Goal: Task Accomplishment & Management: Complete application form

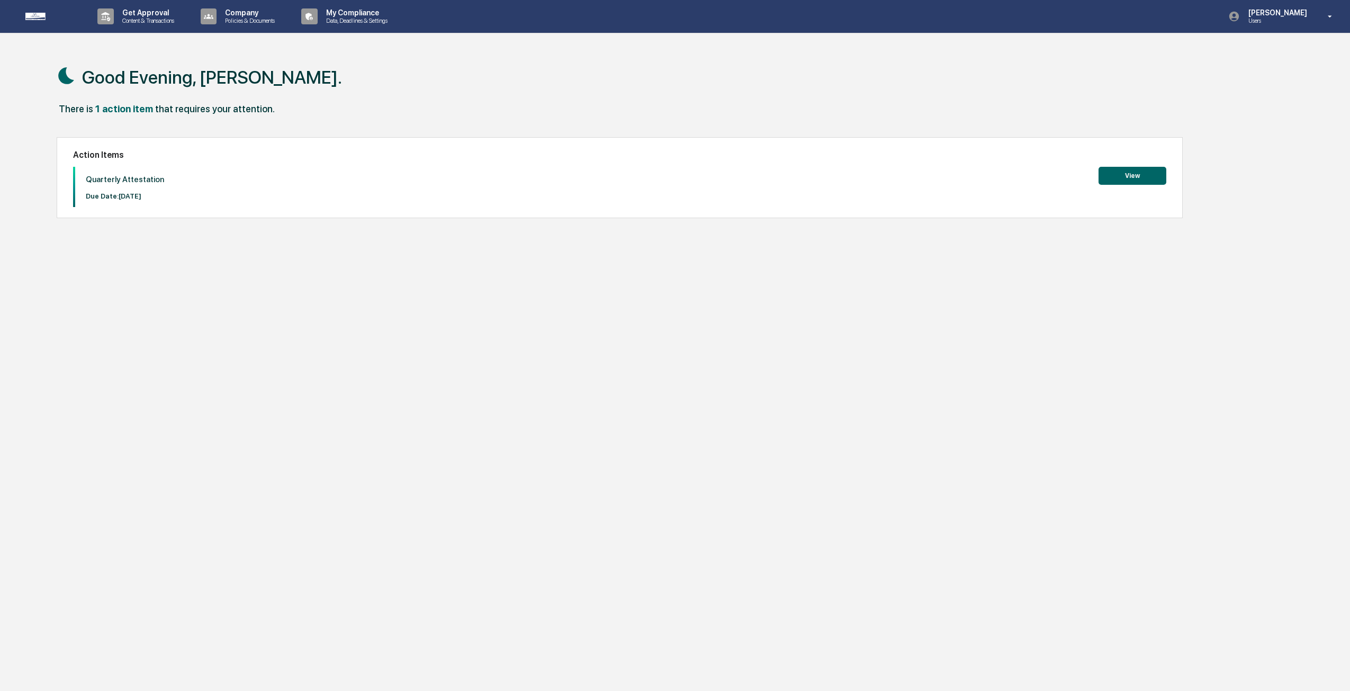
click at [1130, 178] on button "View" at bounding box center [1132, 176] width 68 height 18
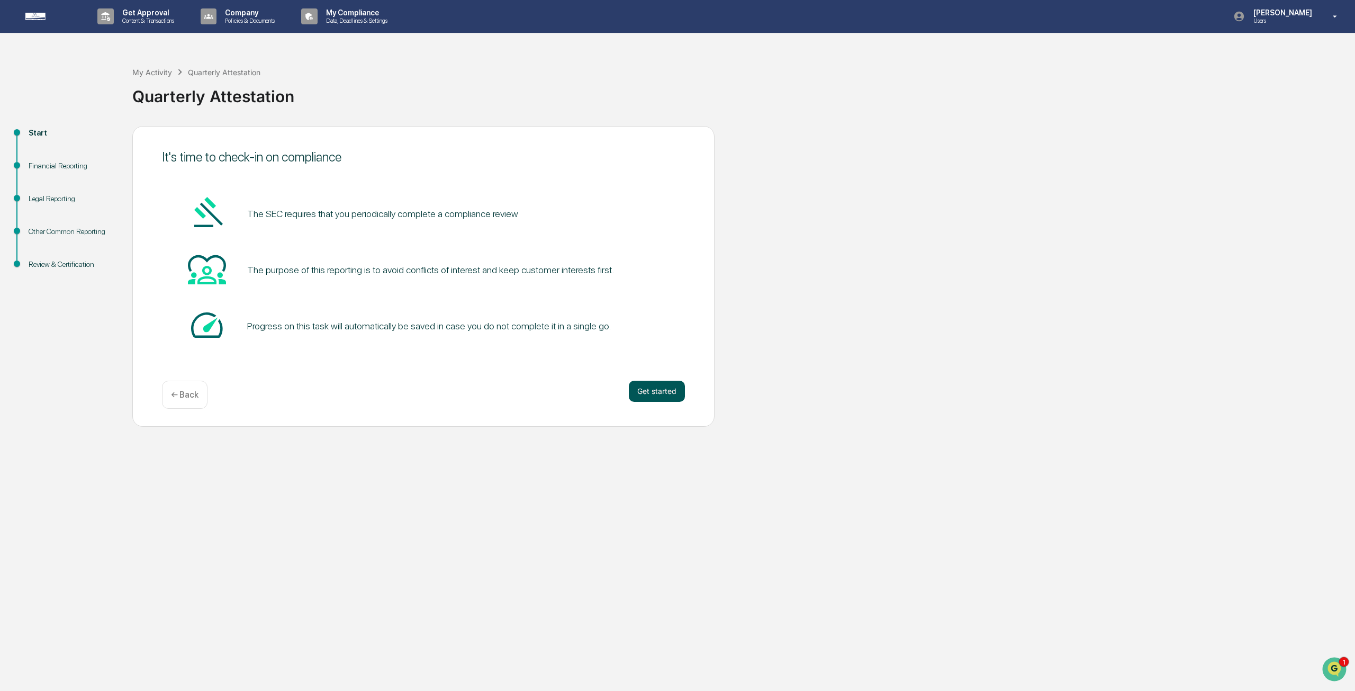
click at [657, 390] on button "Get started" at bounding box center [657, 391] width 56 height 21
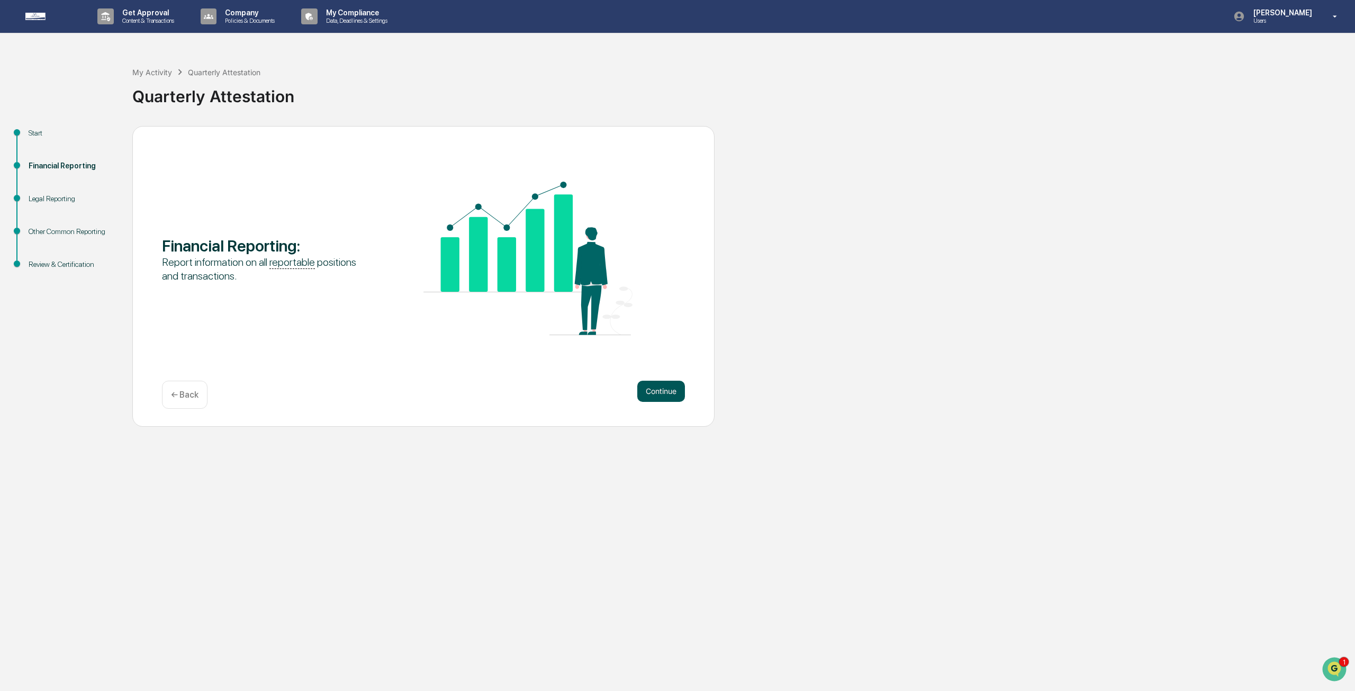
click at [662, 389] on button "Continue" at bounding box center [661, 391] width 48 height 21
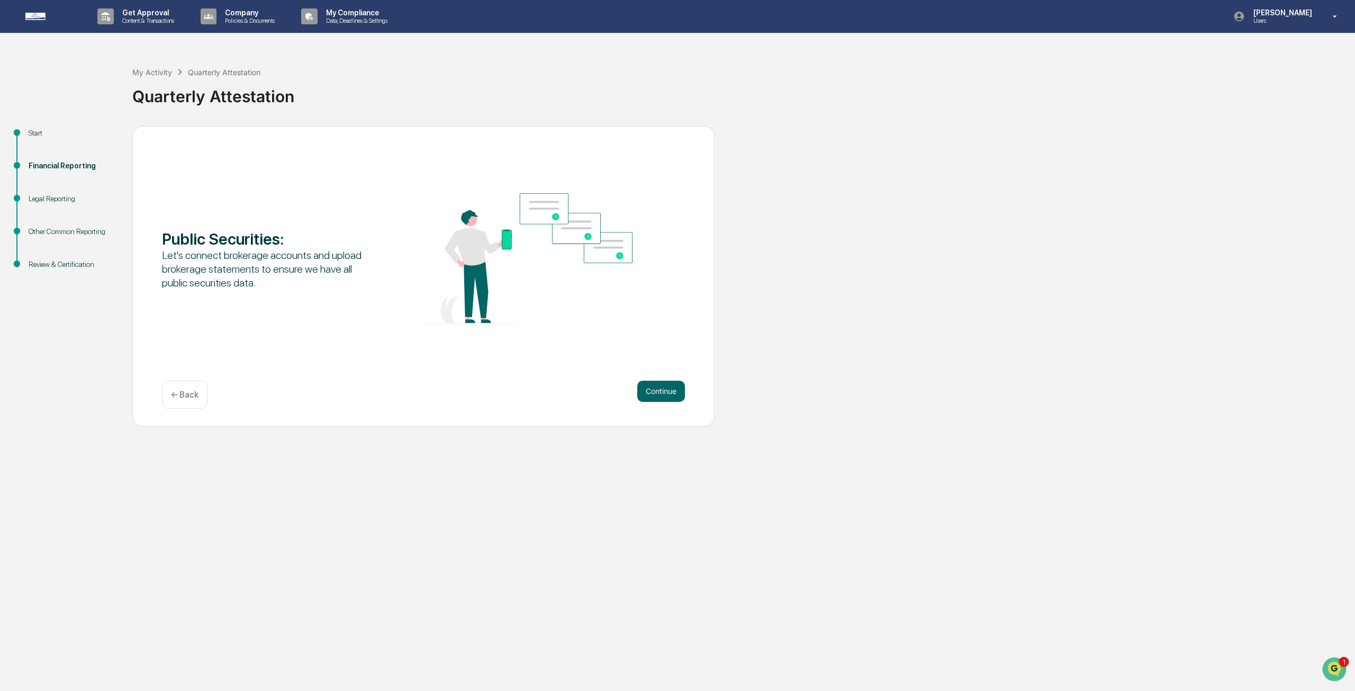
click at [662, 389] on button "Continue" at bounding box center [661, 391] width 48 height 21
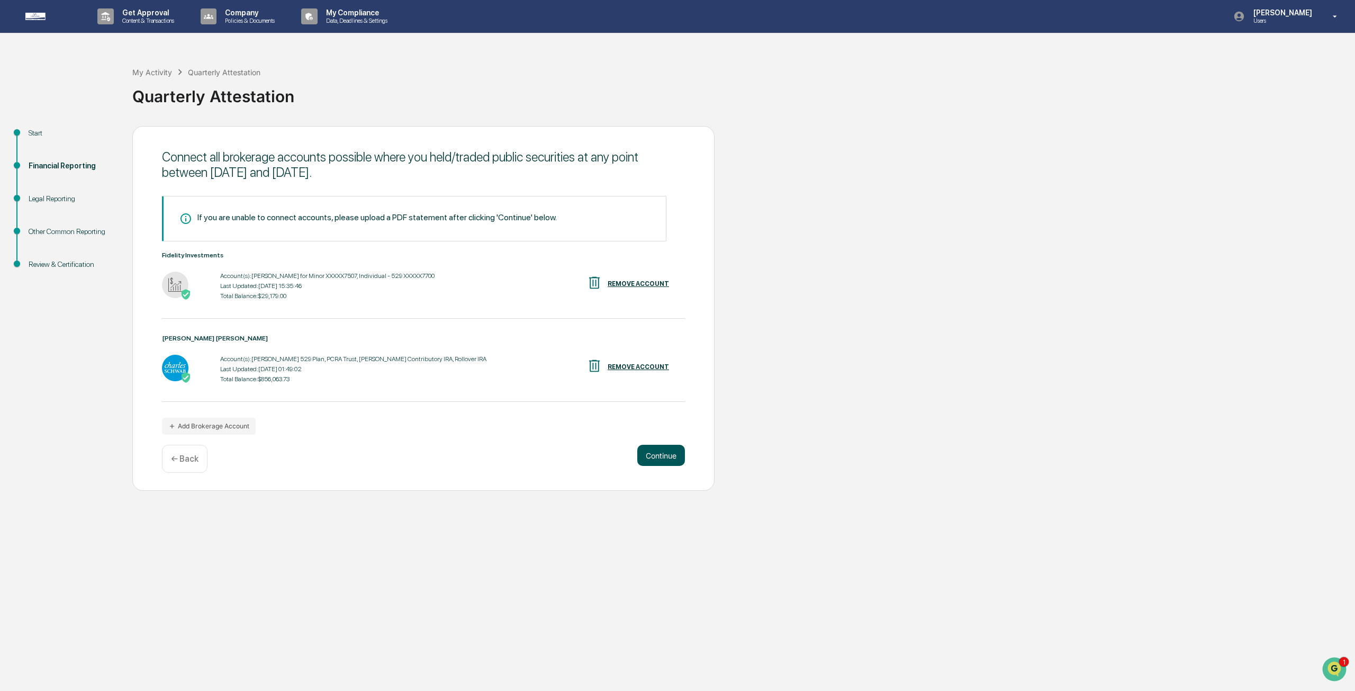
click at [654, 457] on button "Continue" at bounding box center [661, 455] width 48 height 21
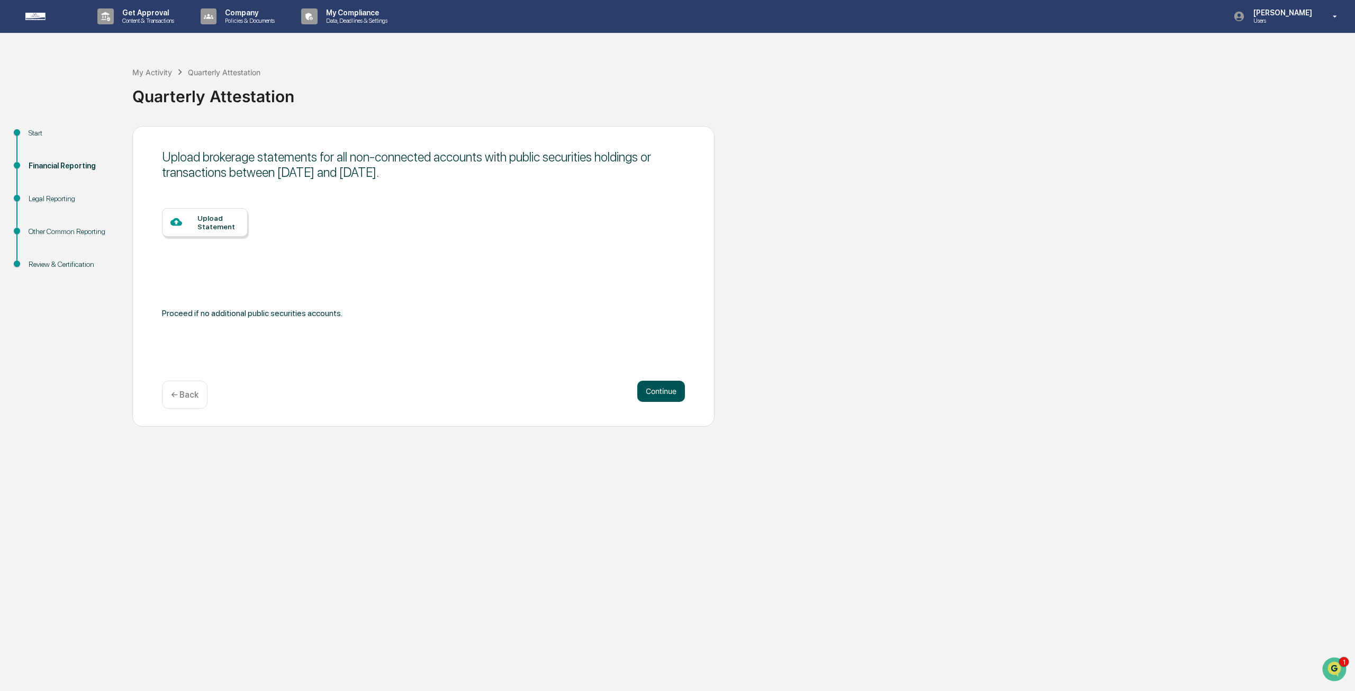
click at [654, 457] on div "Get Approval Content & Transactions Company Policies & Documents My Compliance …" at bounding box center [677, 345] width 1355 height 691
click at [656, 391] on button "Continue" at bounding box center [661, 391] width 48 height 21
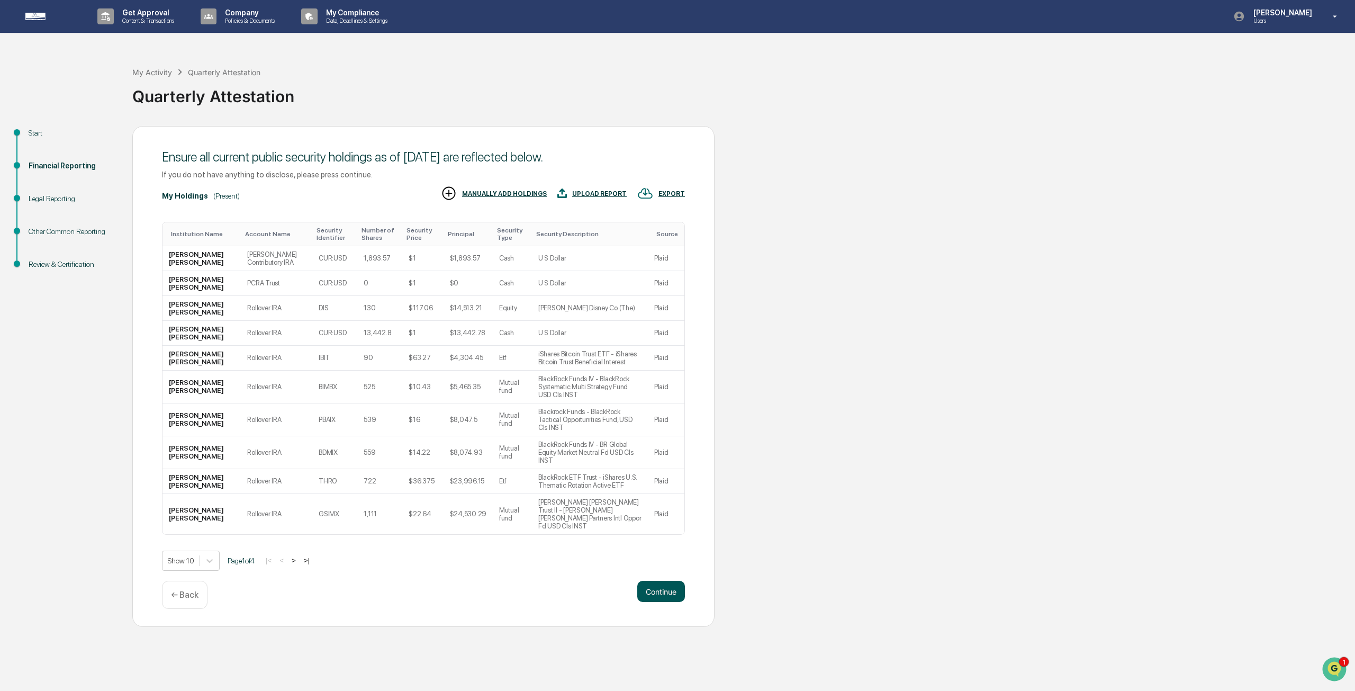
click at [655, 581] on button "Continue" at bounding box center [661, 591] width 48 height 21
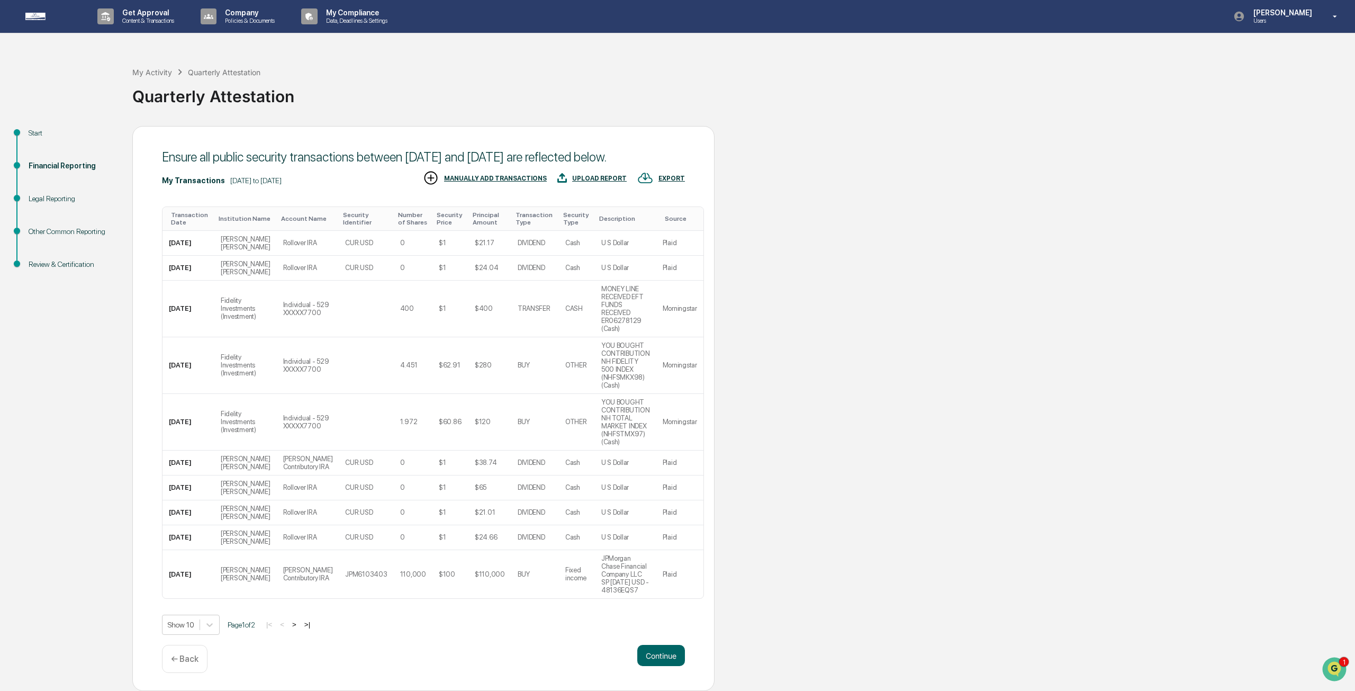
click at [658, 663] on div "Continue ← Back" at bounding box center [423, 659] width 523 height 28
click at [659, 651] on button "Continue" at bounding box center [661, 655] width 48 height 21
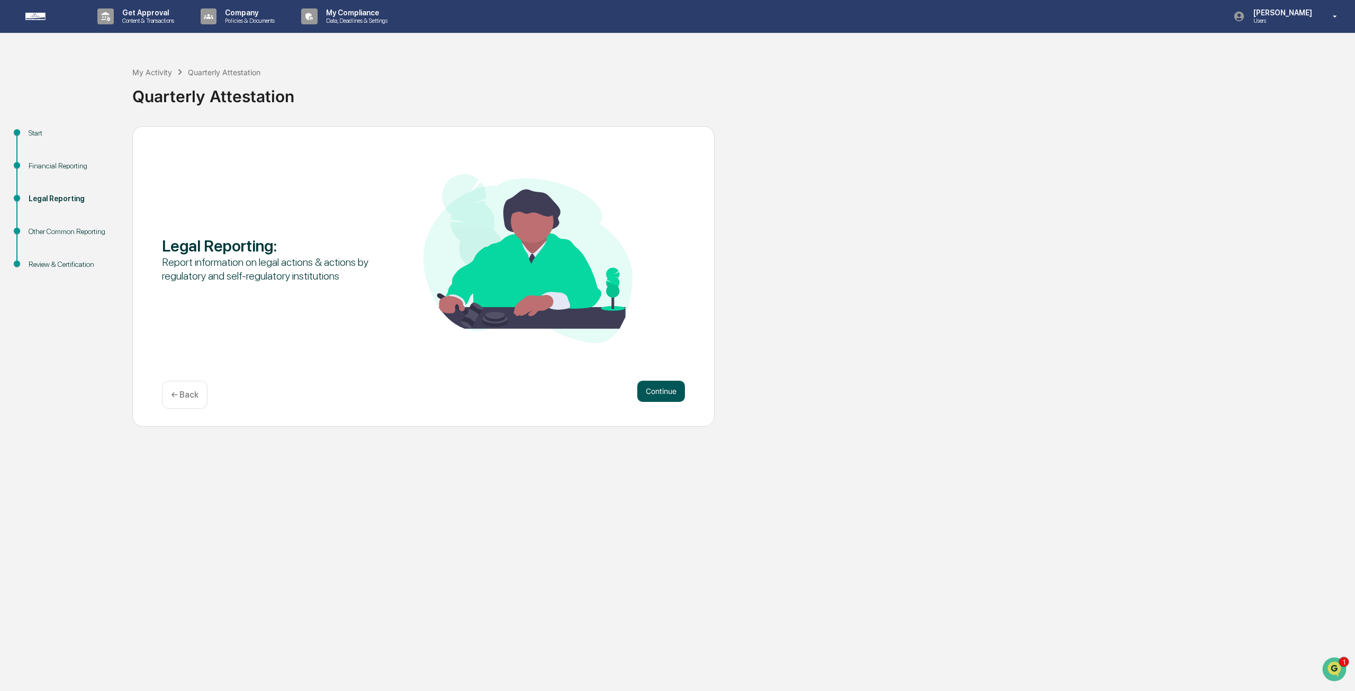
click at [670, 395] on button "Continue" at bounding box center [661, 391] width 48 height 21
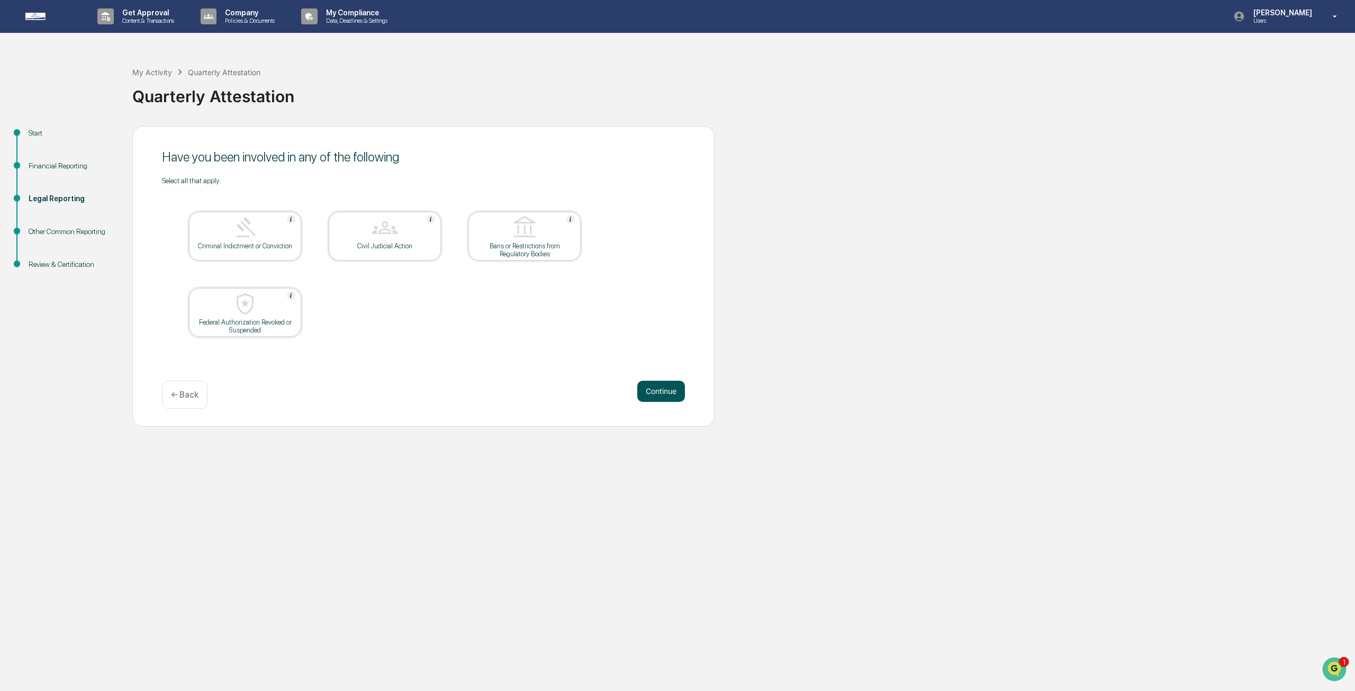
click at [660, 393] on button "Continue" at bounding box center [661, 391] width 48 height 21
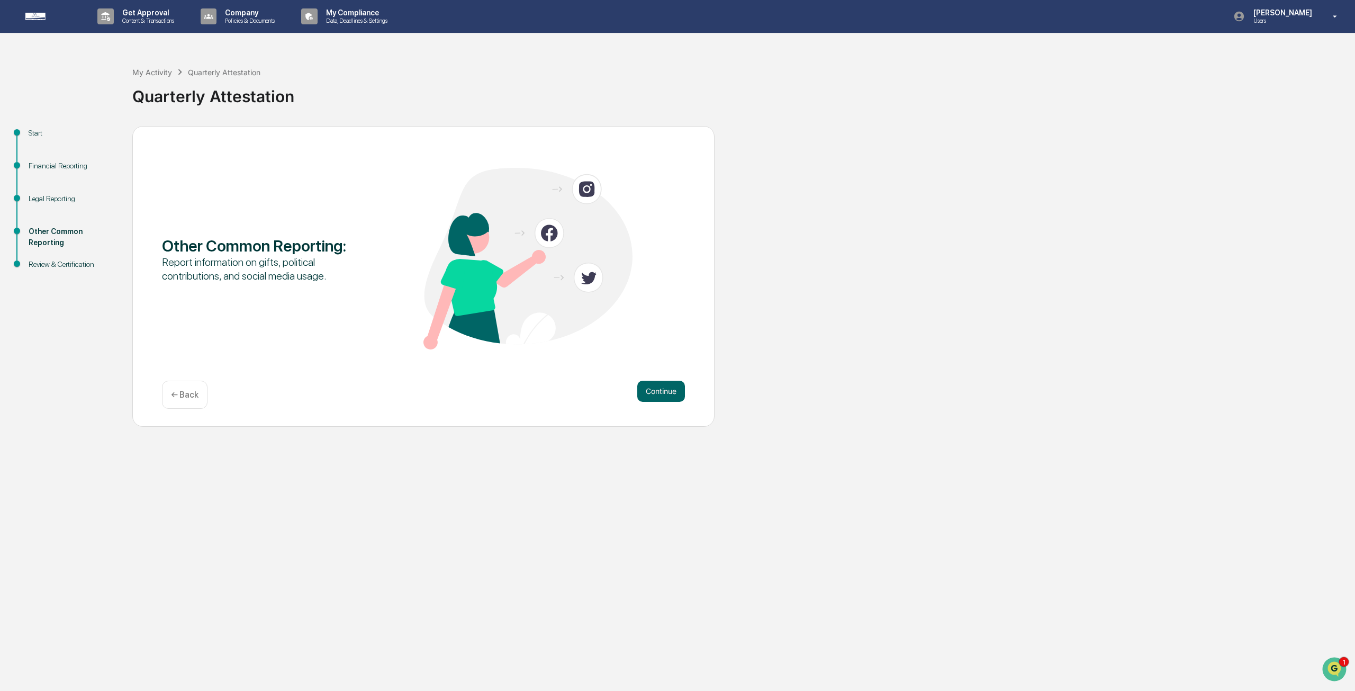
click at [660, 393] on button "Continue" at bounding box center [661, 391] width 48 height 21
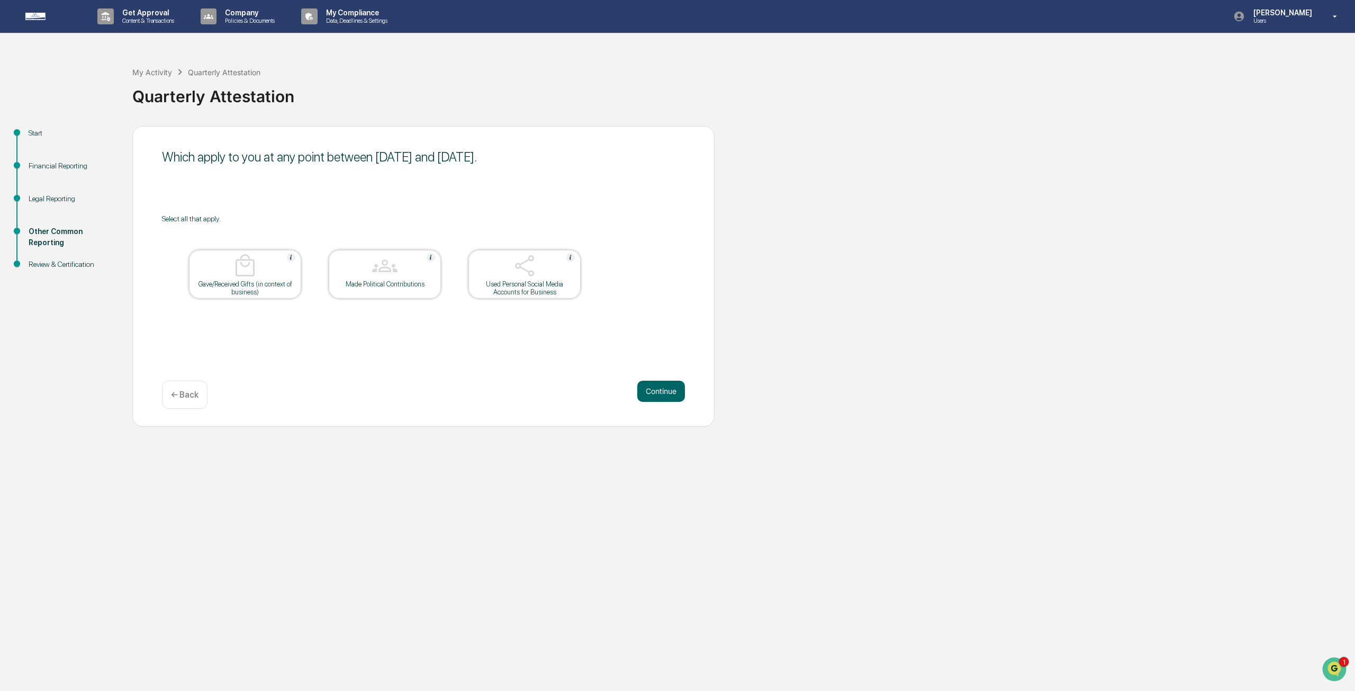
click at [660, 393] on button "Continue" at bounding box center [661, 391] width 48 height 21
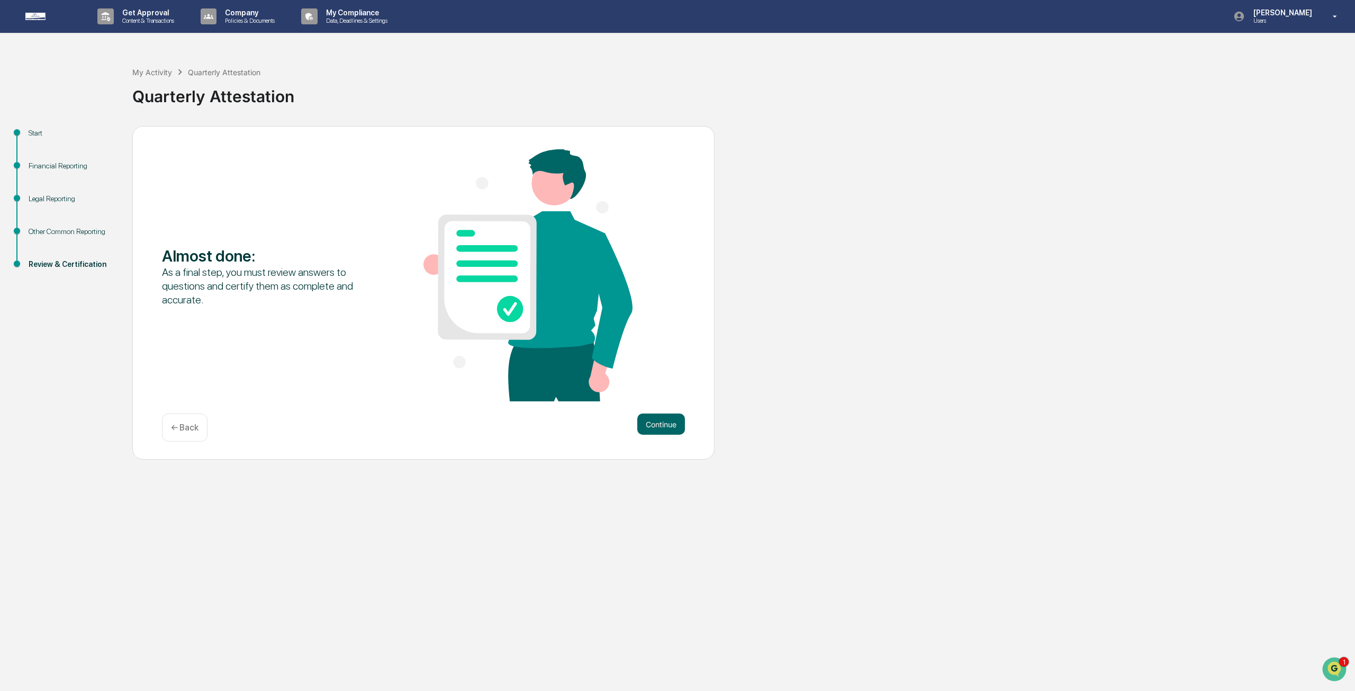
click at [660, 393] on div "Almost done : As a final step, you must review answers to questions and certify…" at bounding box center [423, 276] width 523 height 254
click at [660, 423] on button "Continue" at bounding box center [661, 423] width 48 height 21
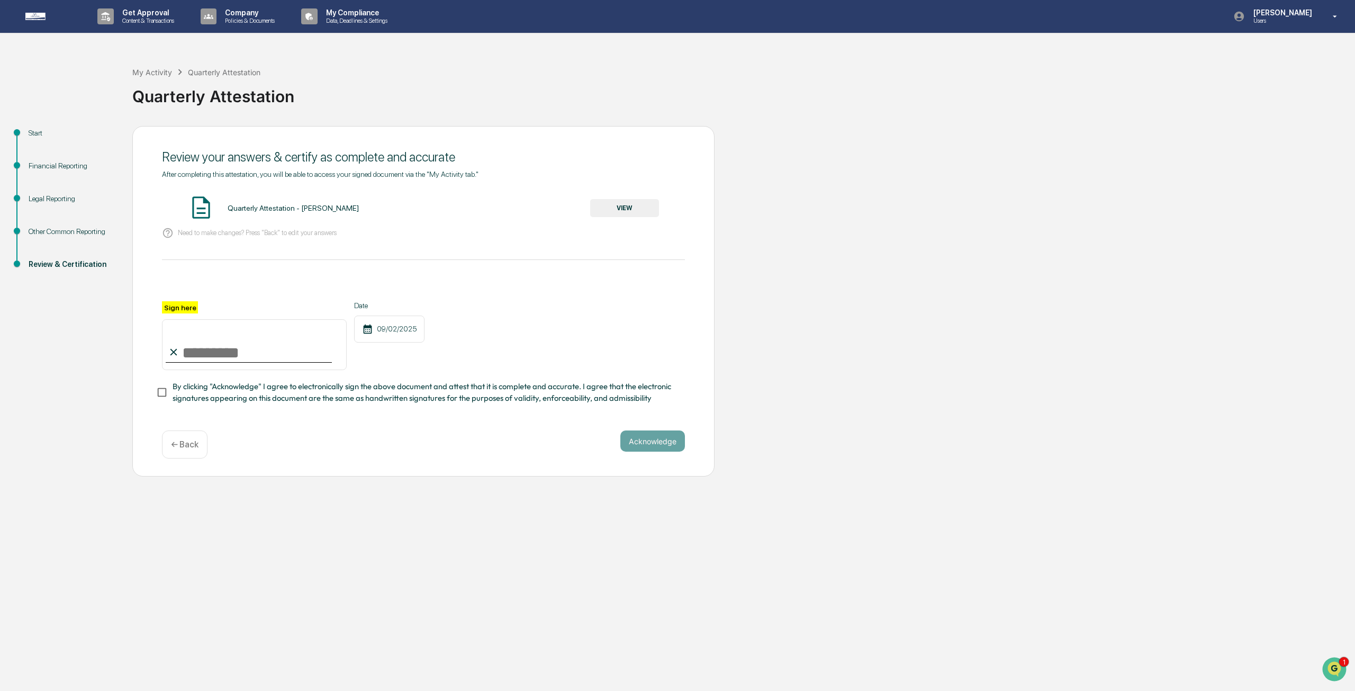
click at [186, 358] on input "Sign here" at bounding box center [254, 344] width 185 height 51
drag, startPoint x: 204, startPoint y: 352, endPoint x: 227, endPoint y: 338, distance: 26.6
click at [227, 338] on input "Sign here" at bounding box center [254, 344] width 185 height 51
type input "**********"
click at [226, 422] on div "**********" at bounding box center [423, 301] width 582 height 351
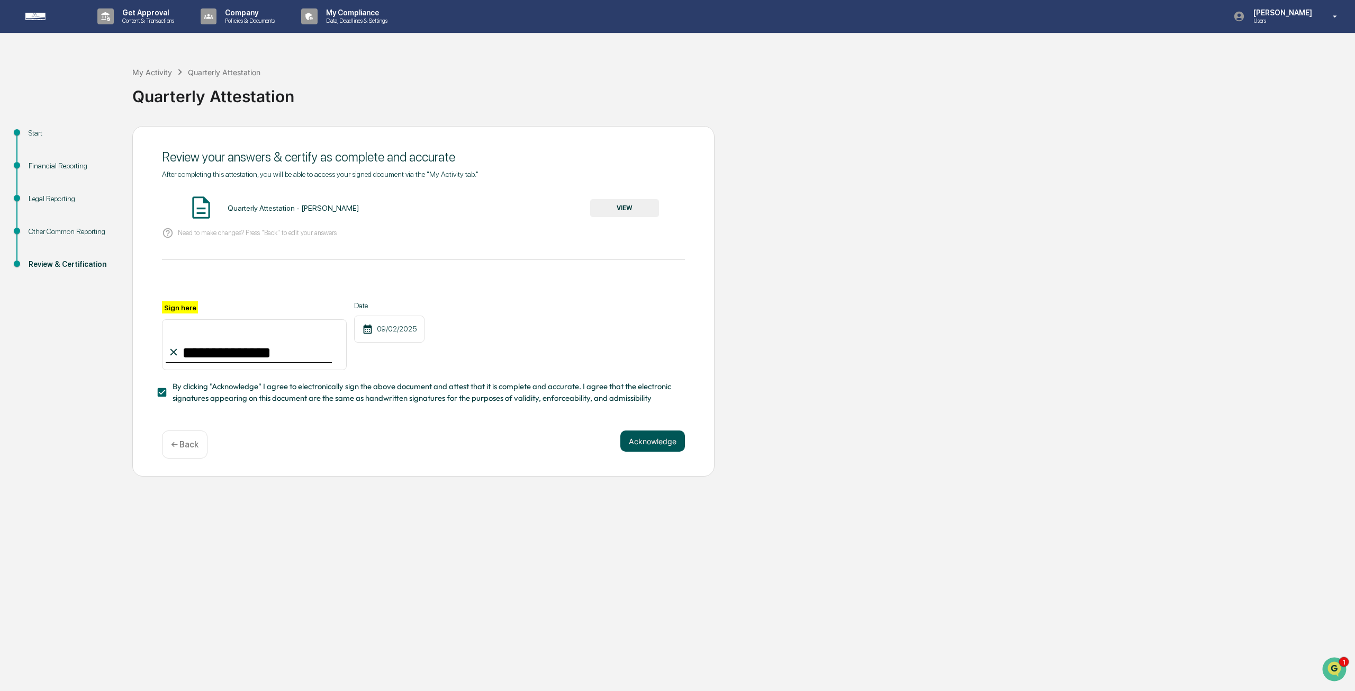
click at [645, 447] on button "Acknowledge" at bounding box center [652, 440] width 65 height 21
click at [647, 453] on button "Acknowledge" at bounding box center [652, 453] width 65 height 21
click at [638, 204] on button "VIEW" at bounding box center [624, 208] width 69 height 18
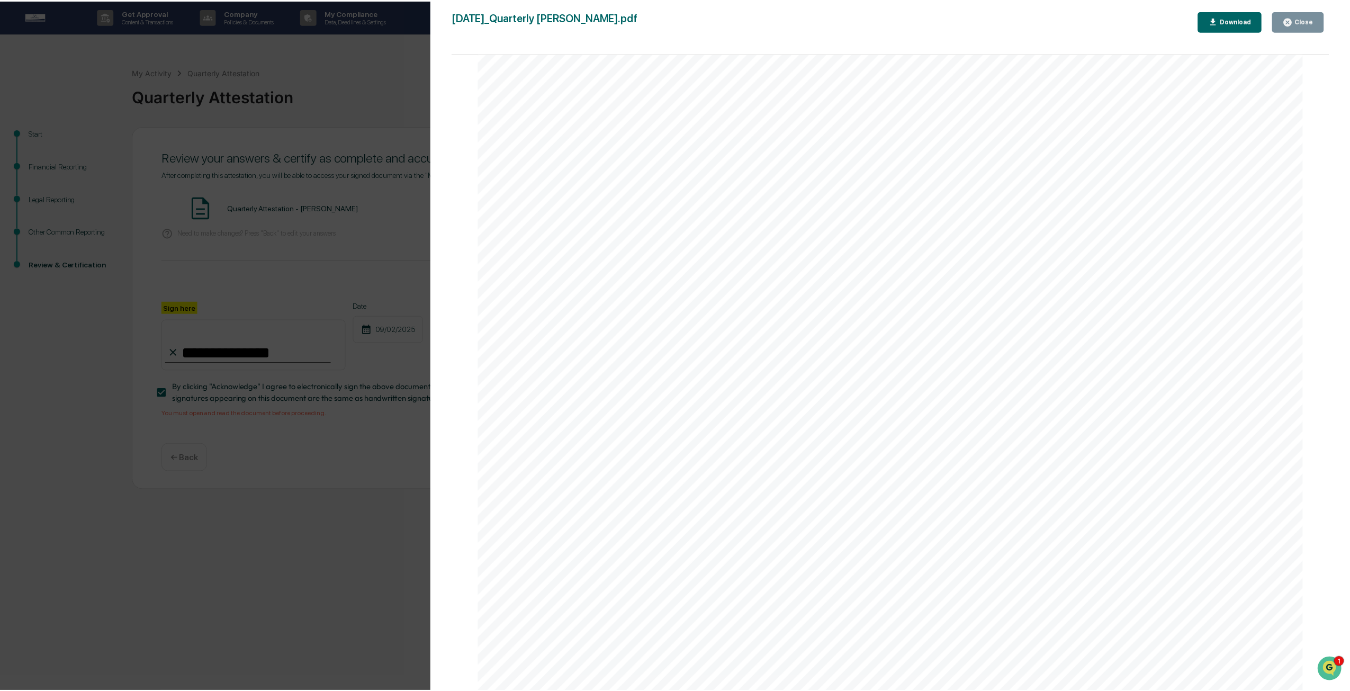
scroll to position [5241, 0]
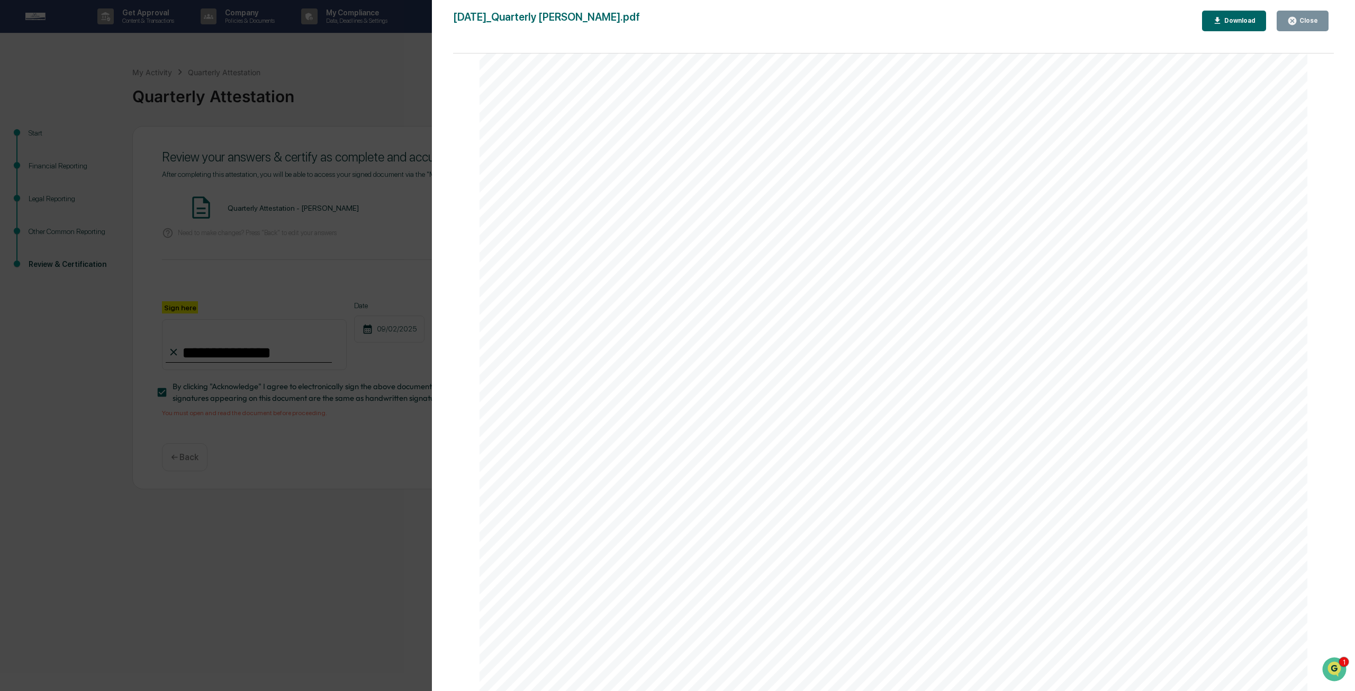
click at [1296, 22] on icon "button" at bounding box center [1292, 21] width 8 height 8
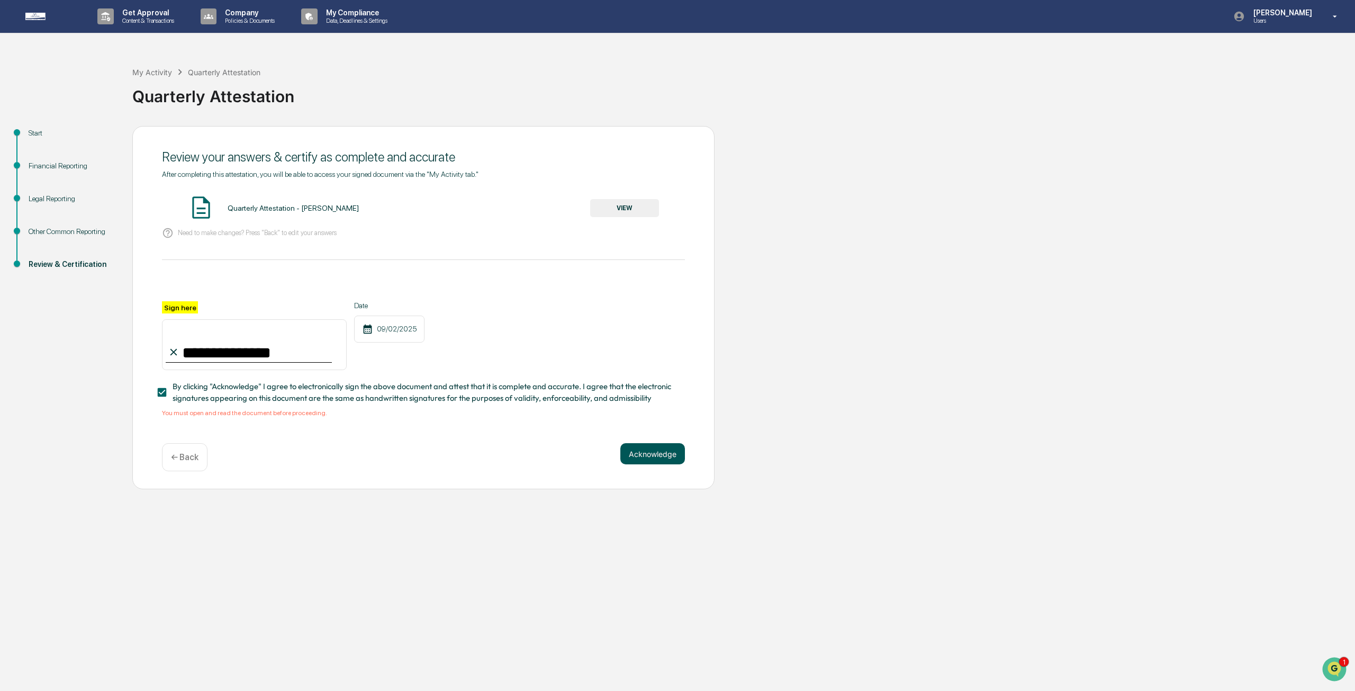
click at [663, 455] on button "Acknowledge" at bounding box center [652, 453] width 65 height 21
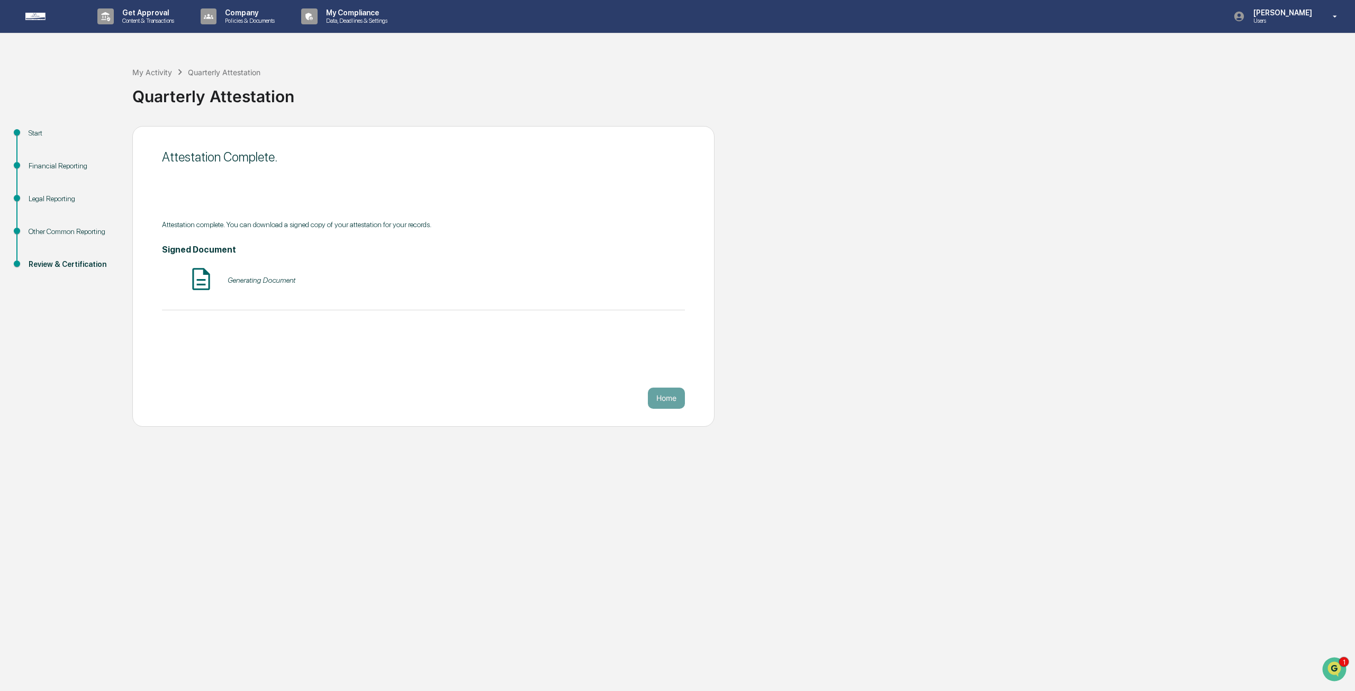
click at [664, 401] on button "Home" at bounding box center [666, 397] width 37 height 21
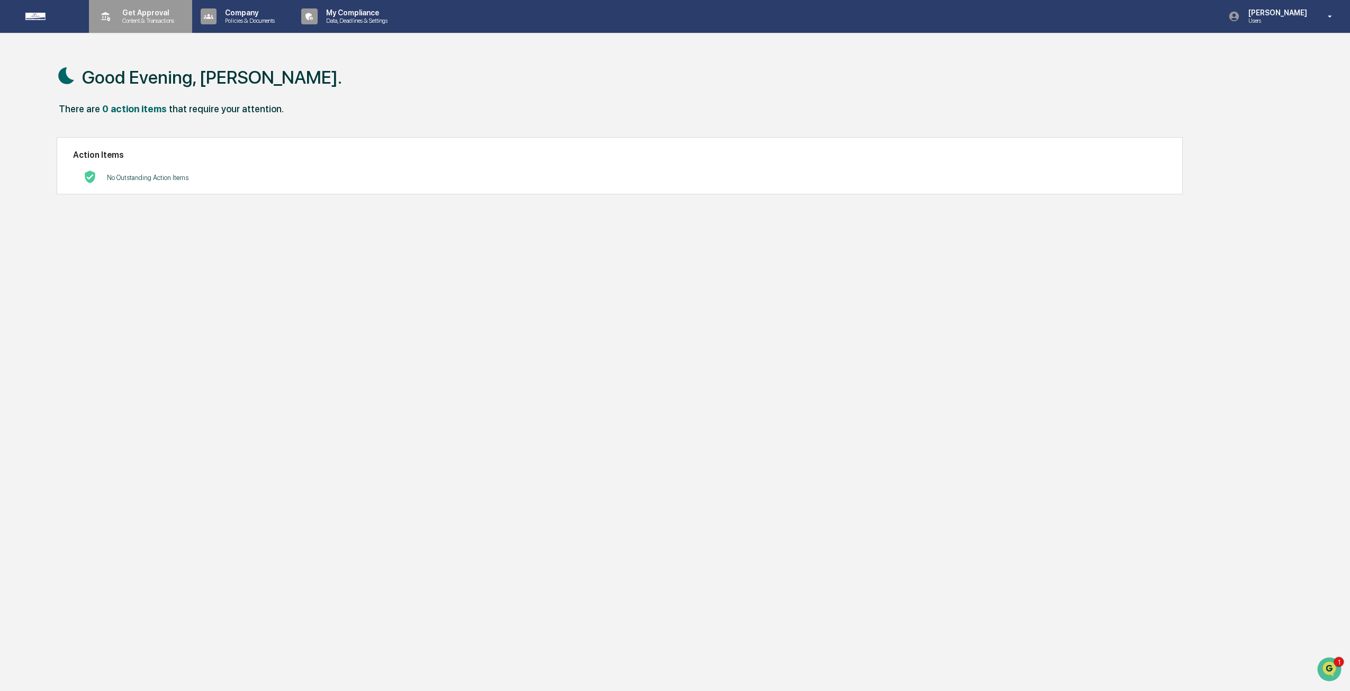
click at [129, 16] on p "Get Approval" at bounding box center [147, 12] width 66 height 8
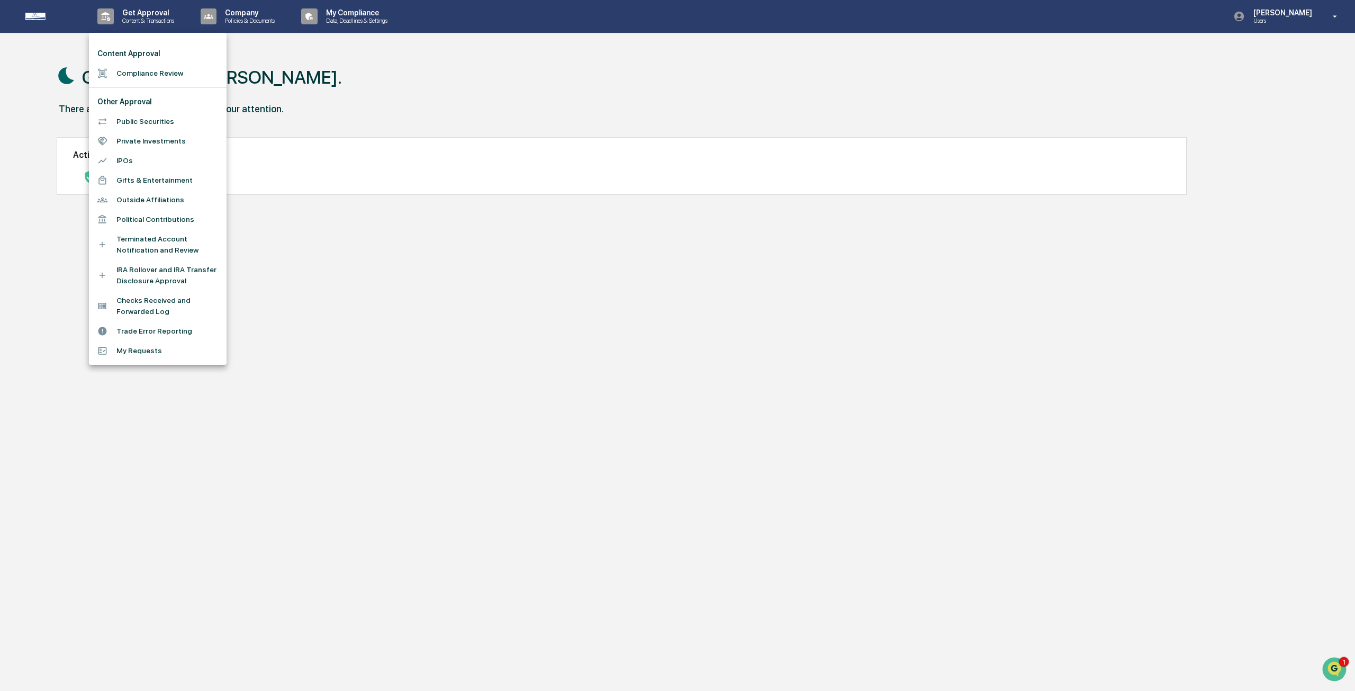
click at [134, 69] on li "Compliance Review" at bounding box center [158, 74] width 138 height 20
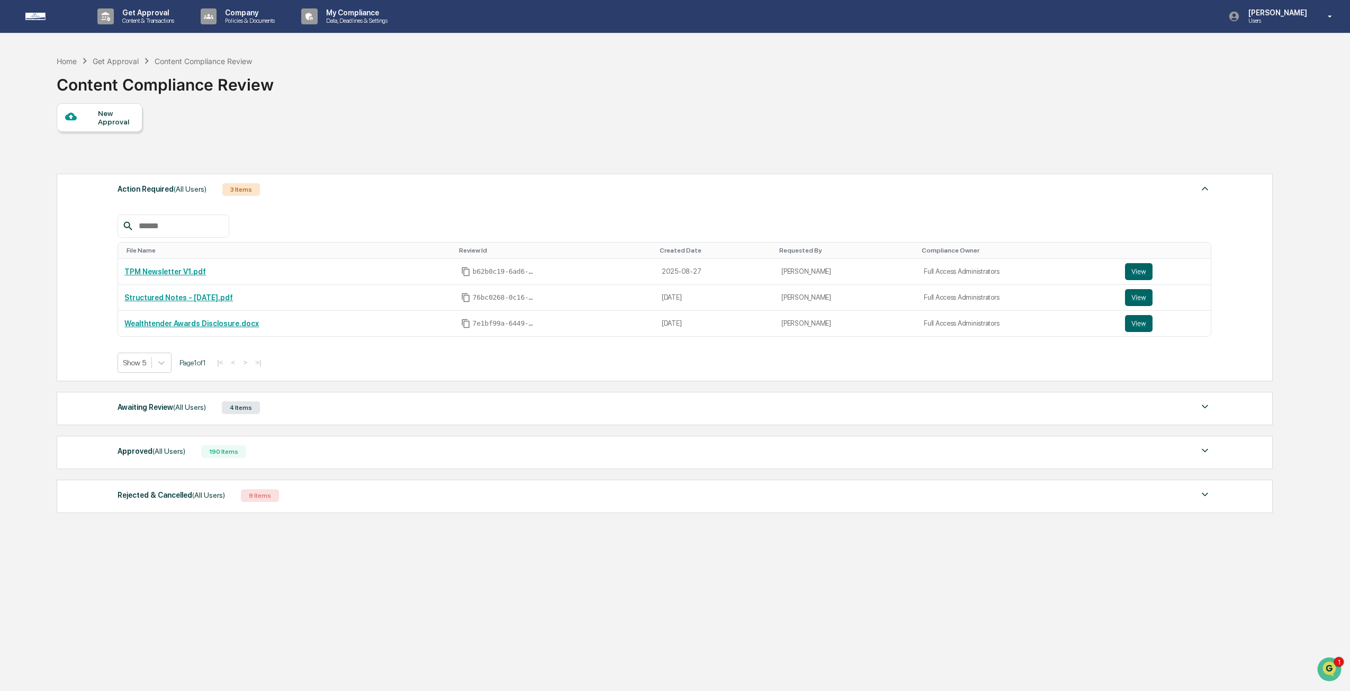
click at [183, 491] on div "Rejected & Cancelled (All Users)" at bounding box center [171, 495] width 107 height 14
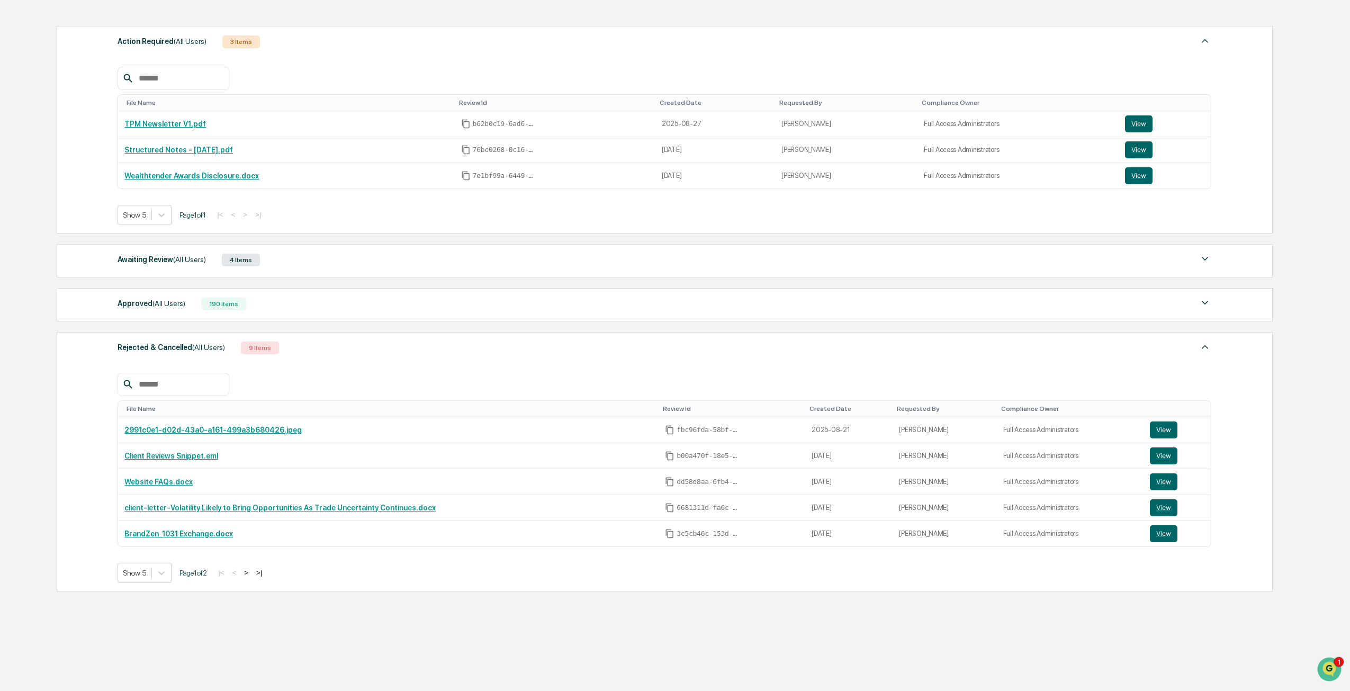
scroll to position [159, 0]
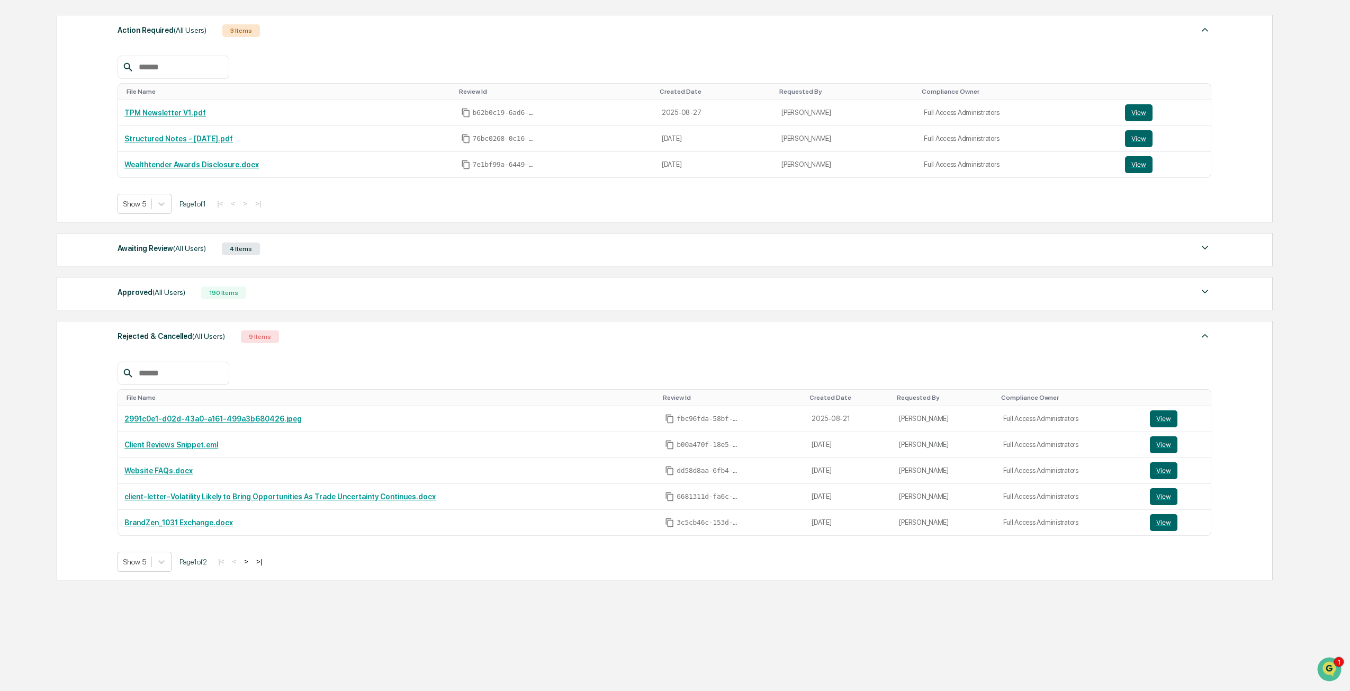
click at [182, 293] on span "(All Users)" at bounding box center [168, 292] width 33 height 8
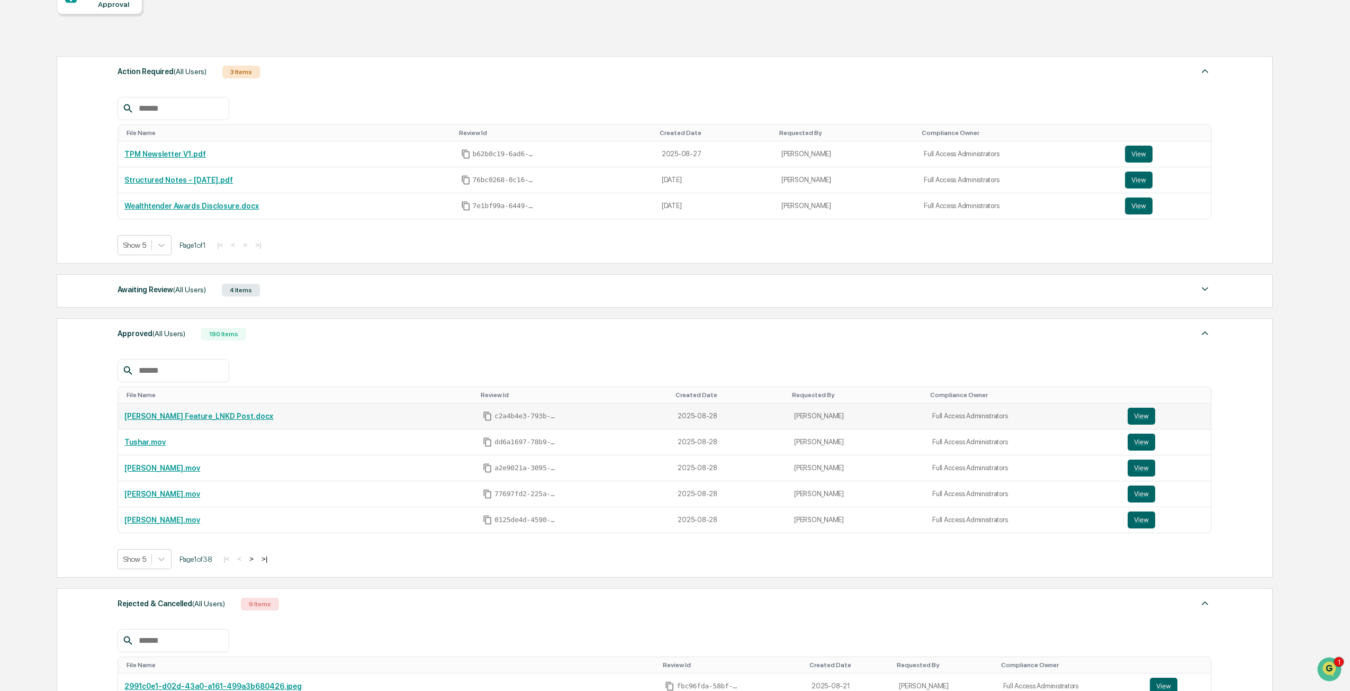
scroll to position [53, 0]
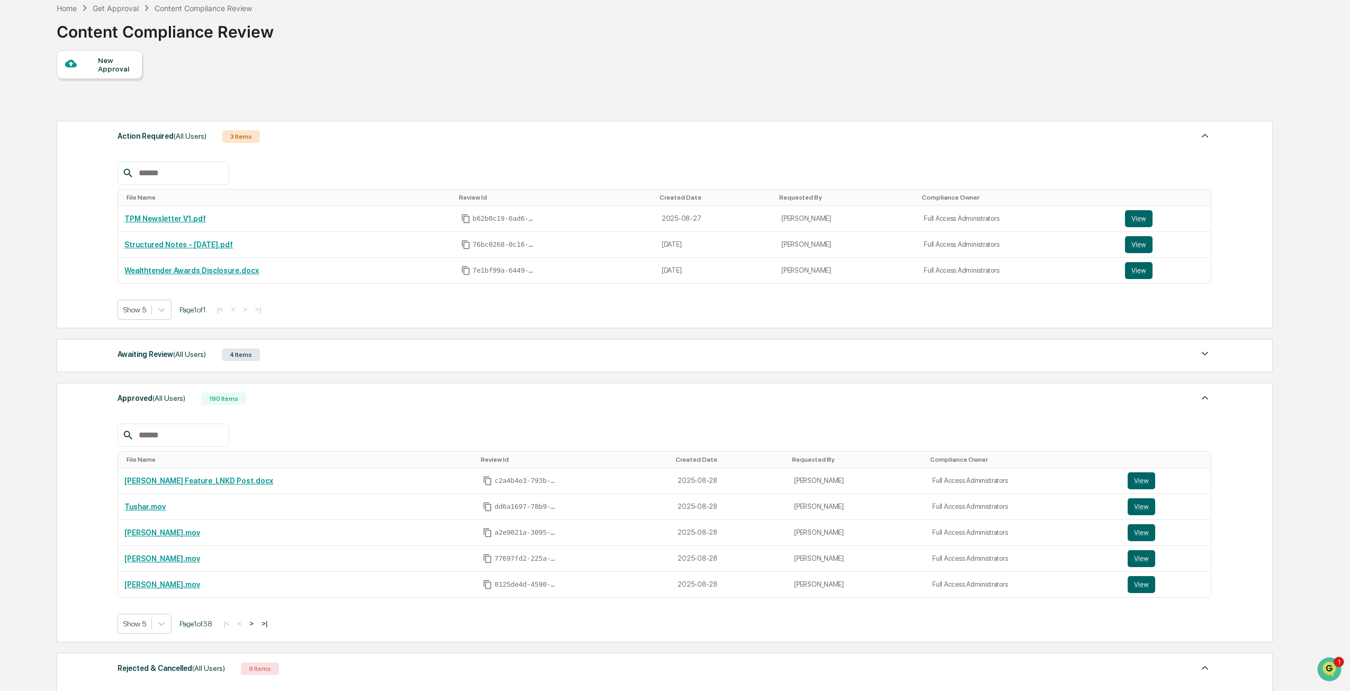
click at [169, 357] on div "Awaiting Review (All Users)" at bounding box center [162, 354] width 88 height 14
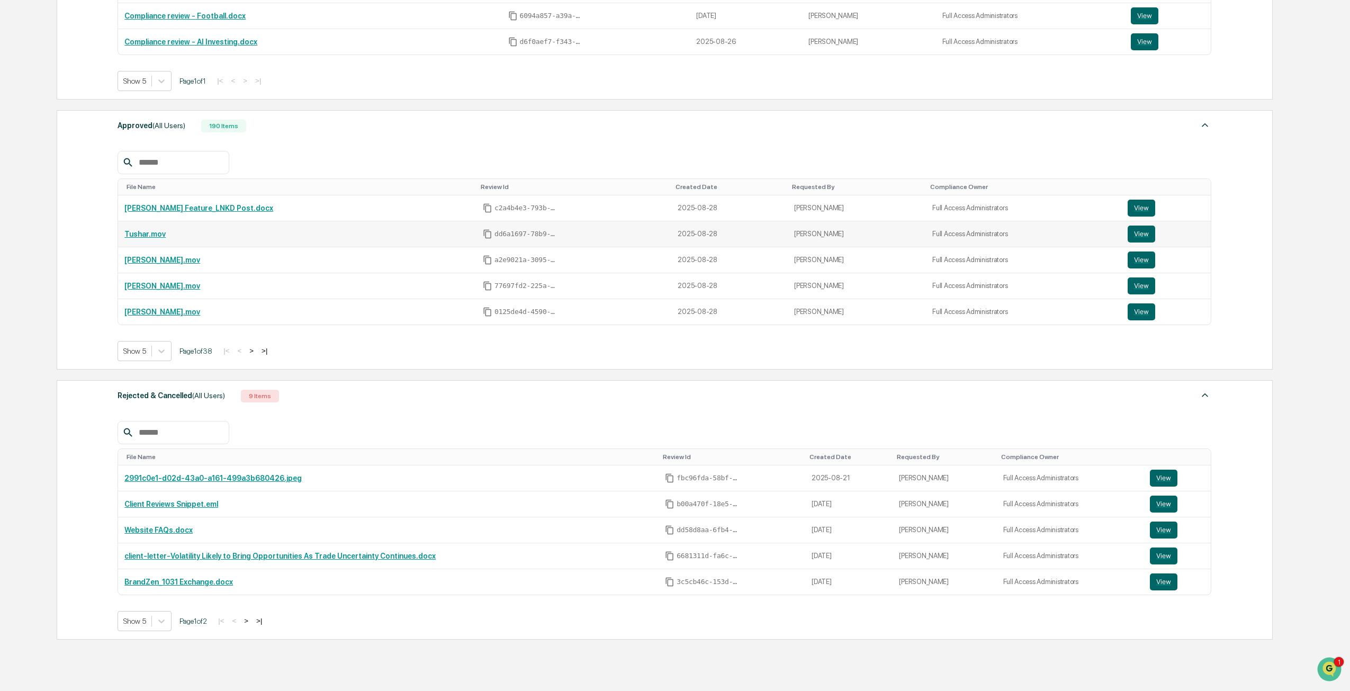
scroll to position [529, 0]
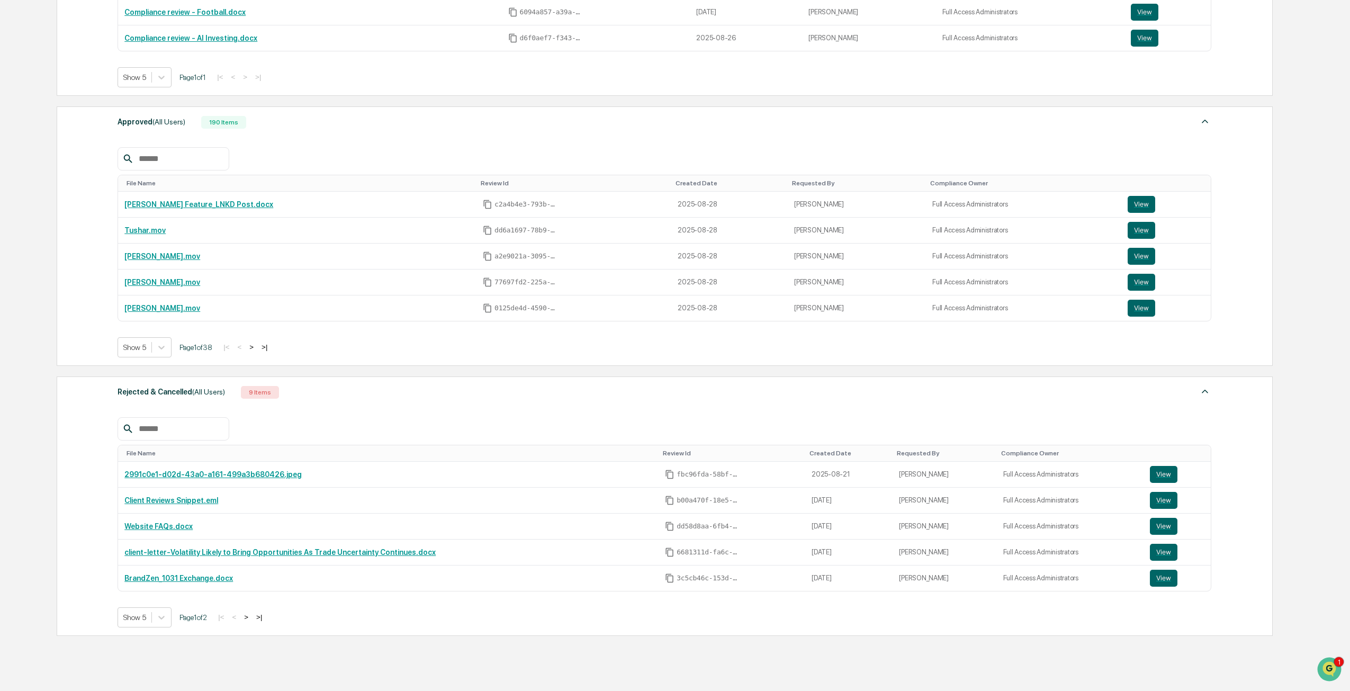
click at [255, 347] on button ">" at bounding box center [251, 346] width 11 height 9
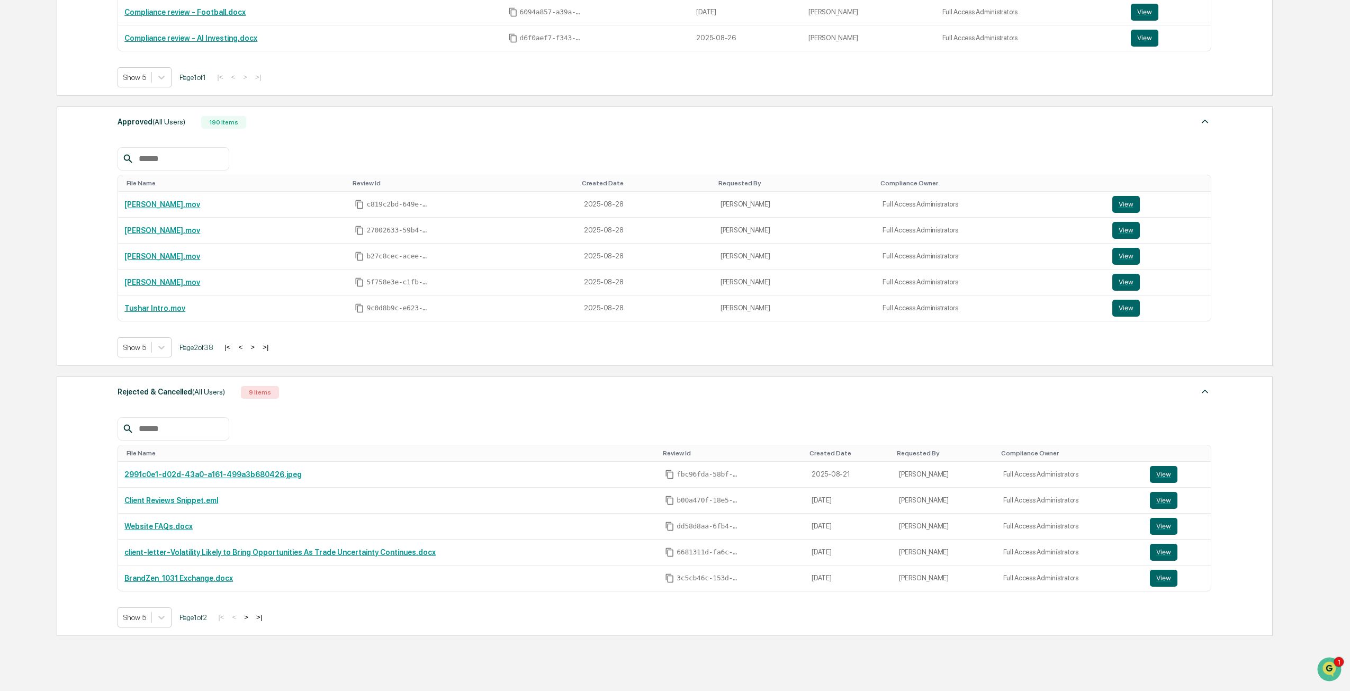
click at [255, 347] on button ">" at bounding box center [252, 346] width 11 height 9
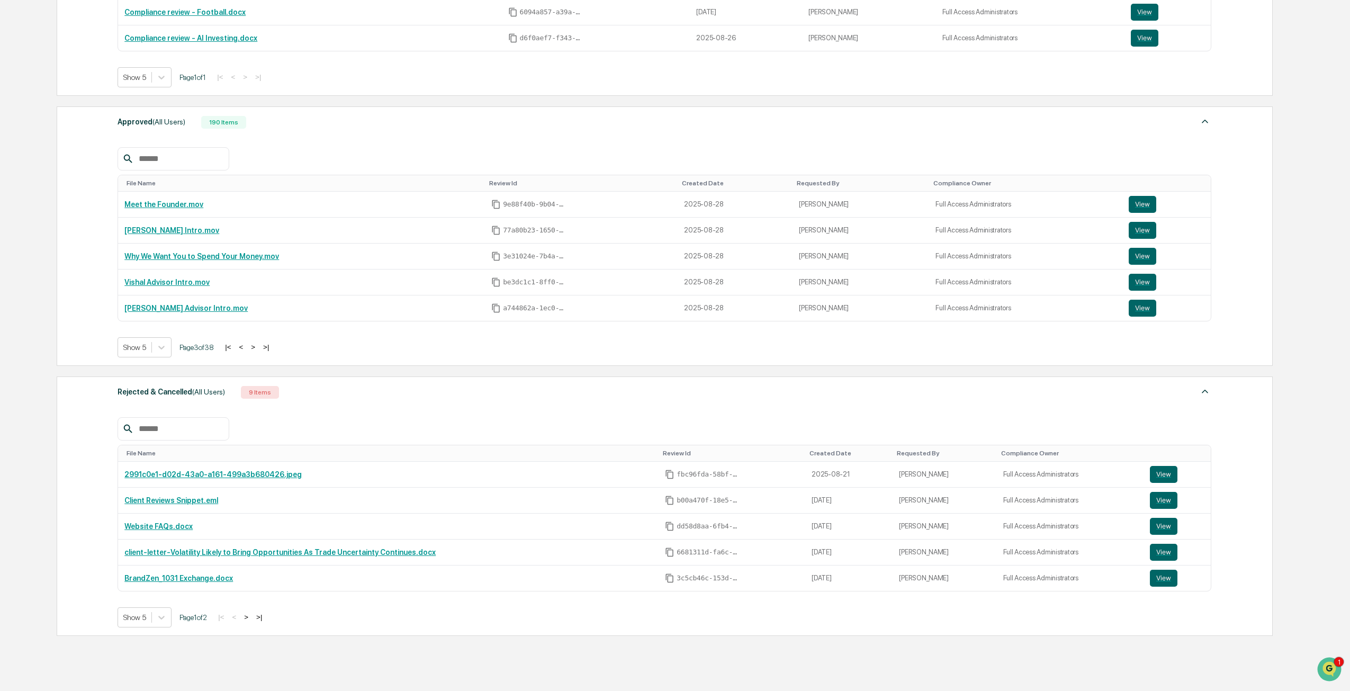
click at [255, 347] on button ">" at bounding box center [253, 346] width 11 height 9
click at [255, 347] on button ">" at bounding box center [252, 346] width 11 height 9
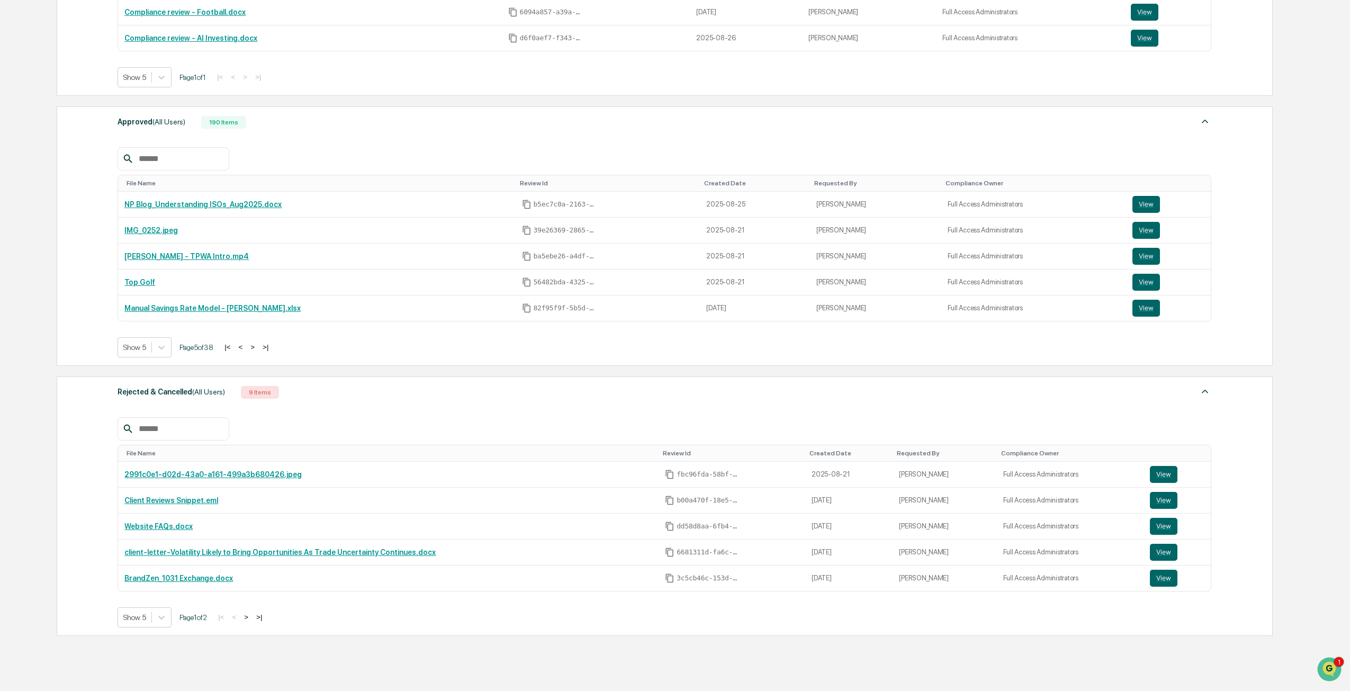
click at [251, 618] on button ">" at bounding box center [246, 616] width 11 height 9
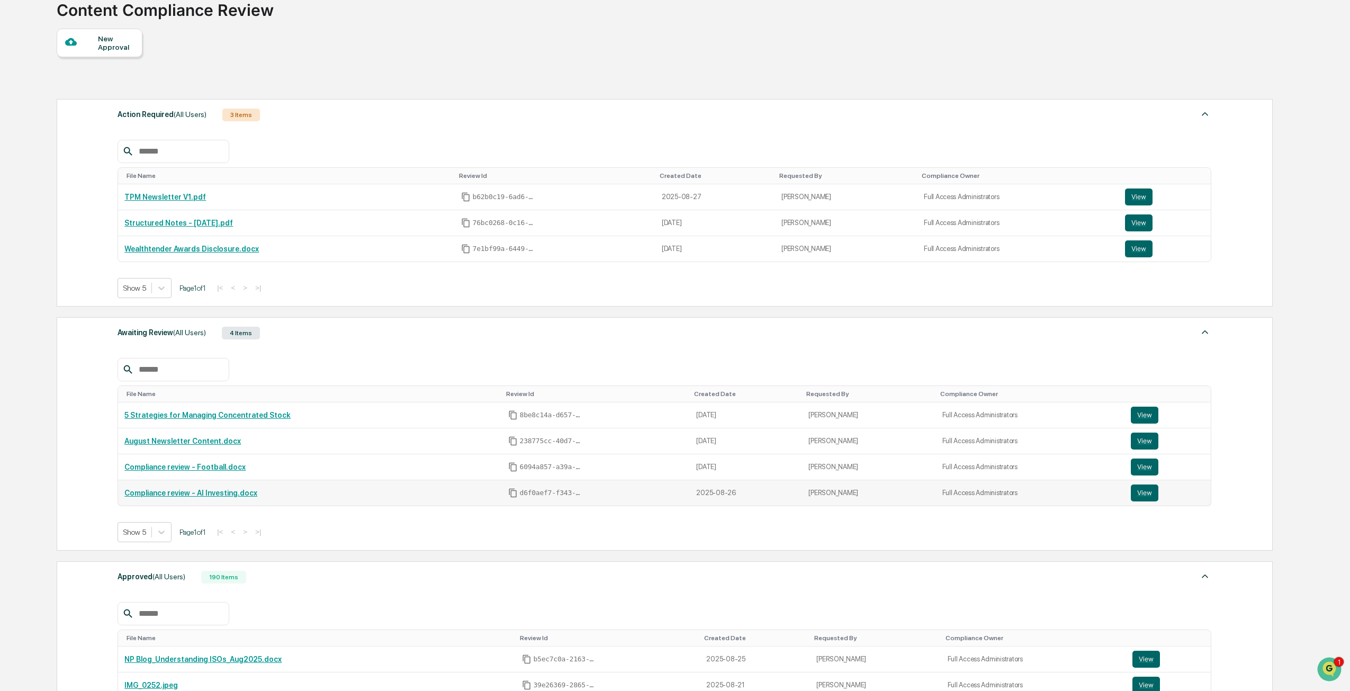
scroll to position [0, 0]
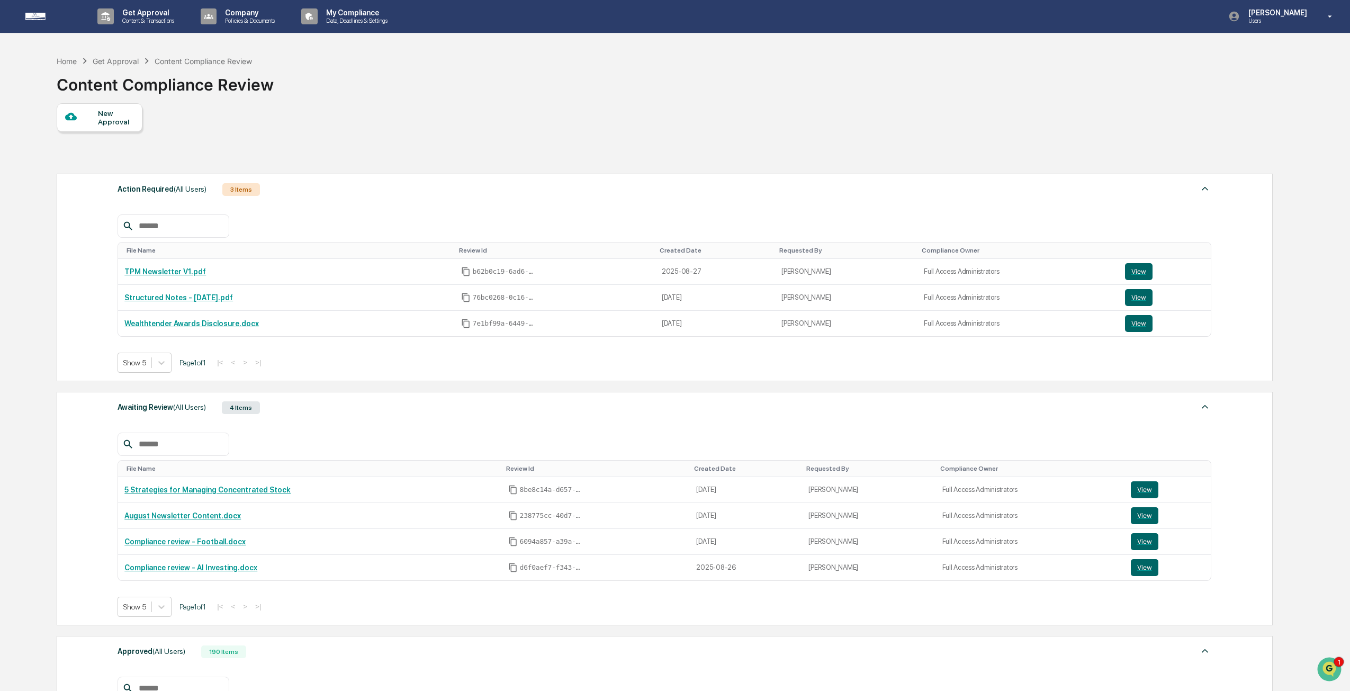
click at [210, 436] on div at bounding box center [173, 443] width 111 height 23
click at [213, 449] on input "text" at bounding box center [179, 444] width 90 height 14
type input "*******"
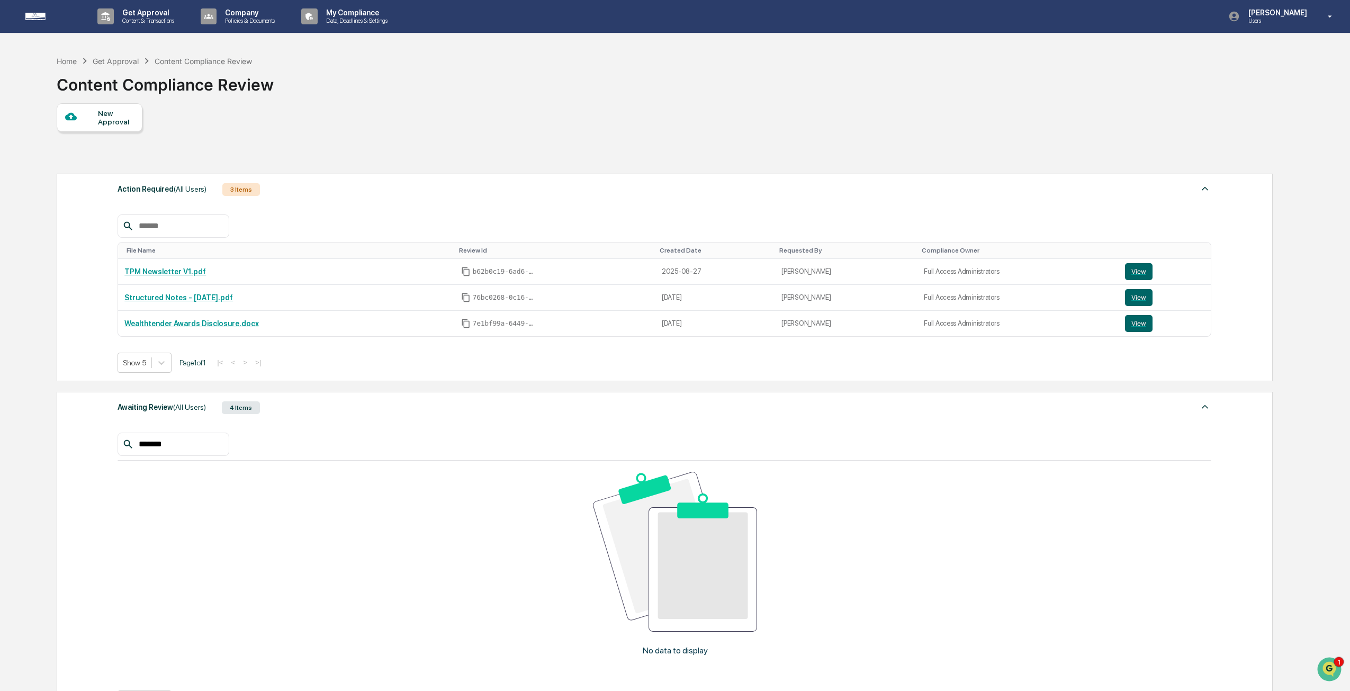
click at [214, 449] on input "*******" at bounding box center [179, 444] width 90 height 14
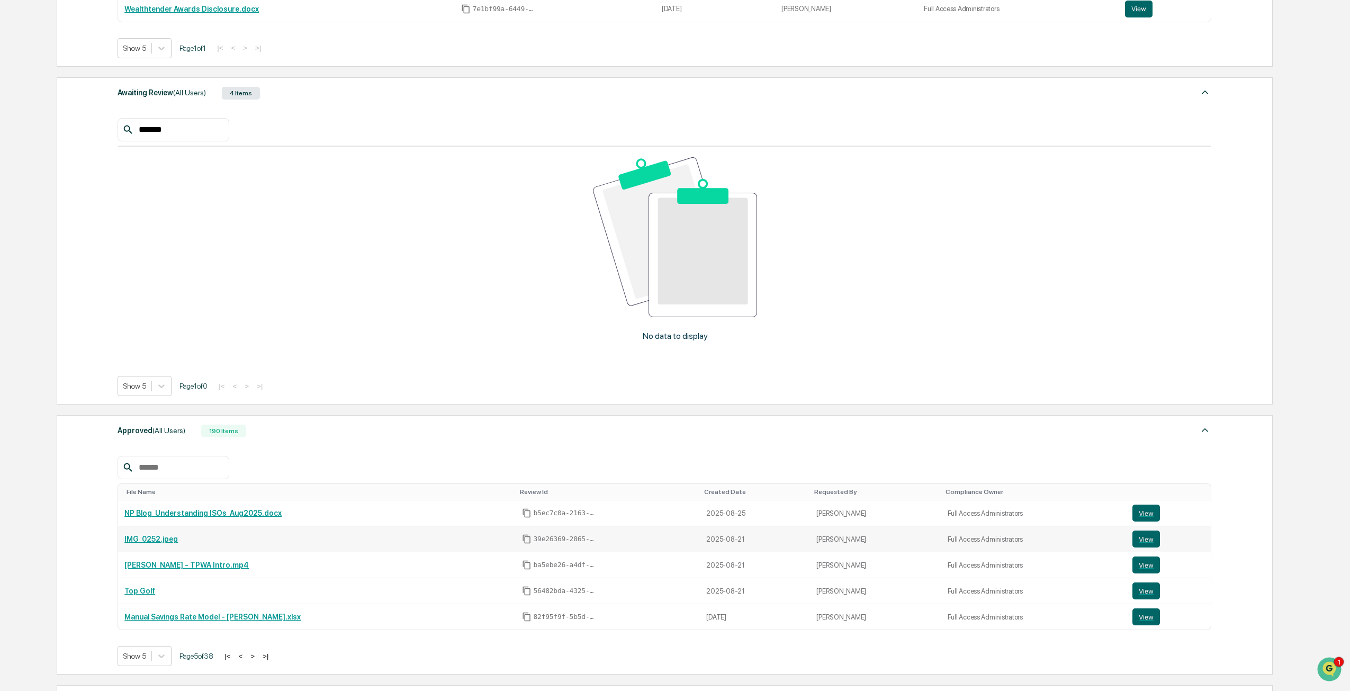
scroll to position [318, 0]
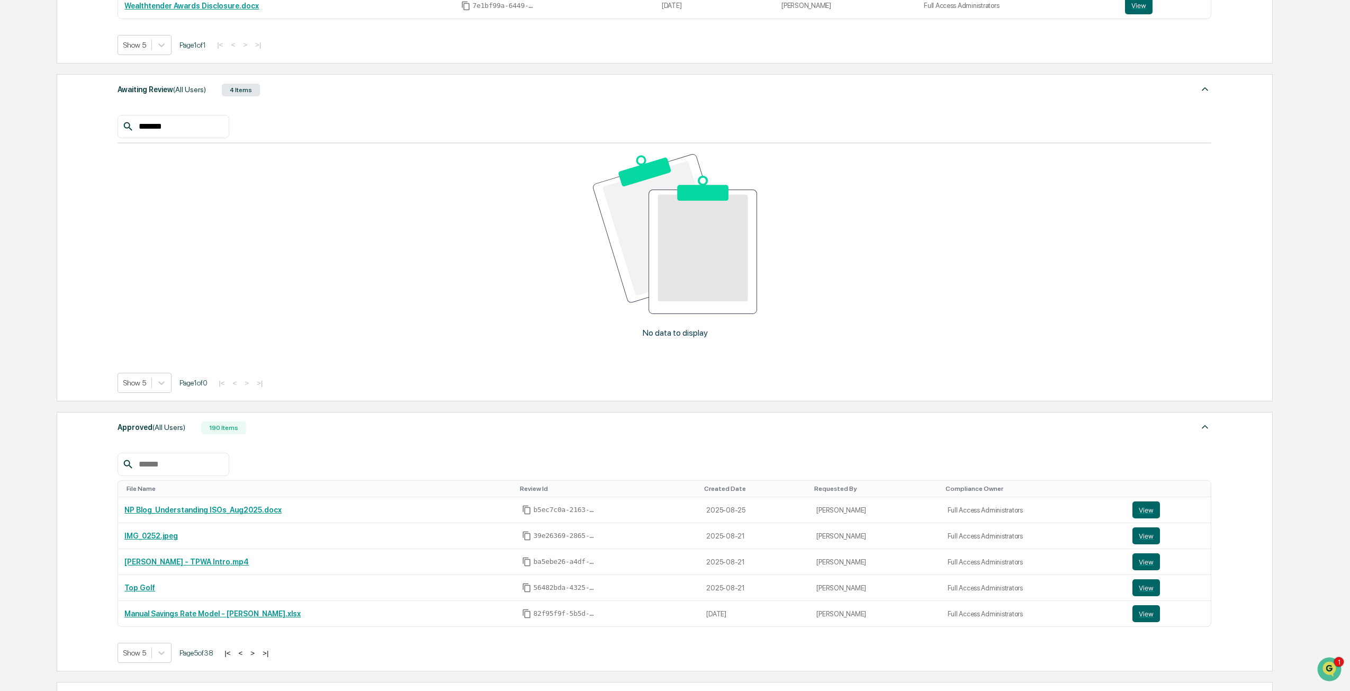
click at [181, 463] on input "text" at bounding box center [179, 464] width 90 height 14
type input "*******"
click at [1137, 586] on button "View" at bounding box center [1146, 587] width 28 height 17
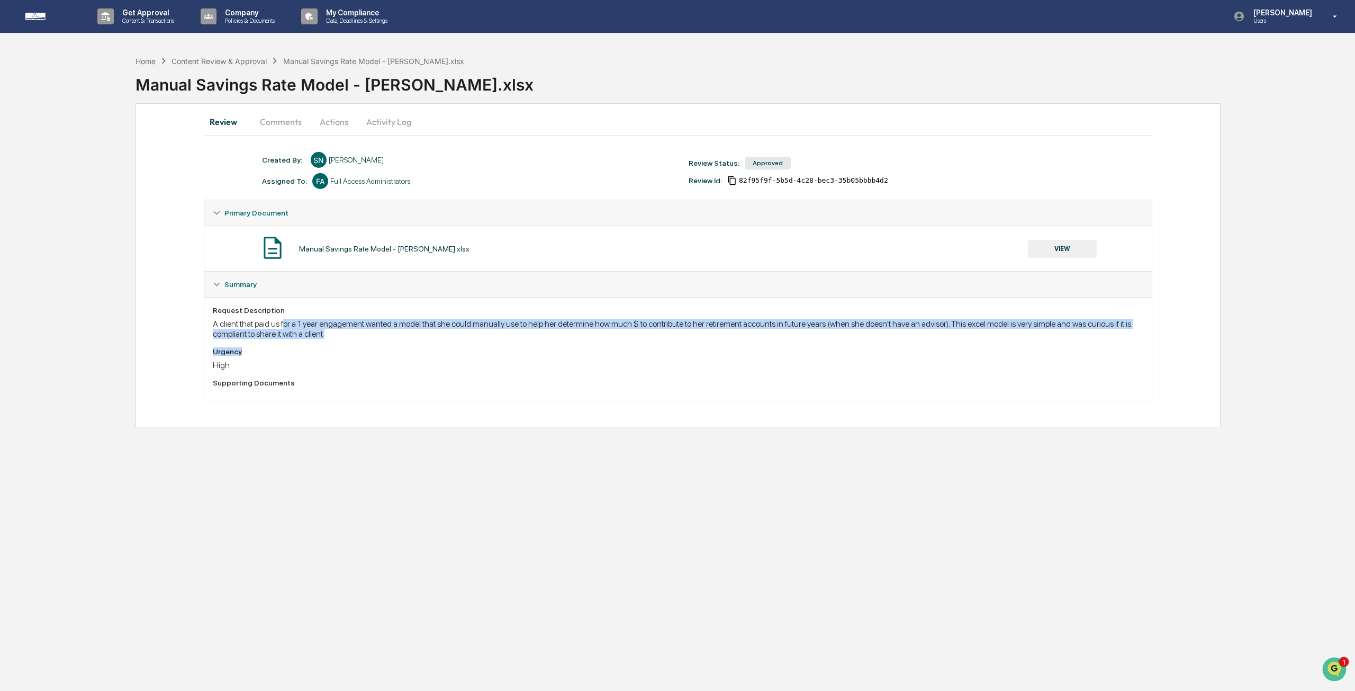
drag, startPoint x: 303, startPoint y: 327, endPoint x: 539, endPoint y: 349, distance: 237.7
click at [539, 349] on div "Request Description A client that paid us for a 1 year engagement wanted a mode…" at bounding box center [678, 348] width 931 height 85
click at [539, 349] on div "Urgency" at bounding box center [678, 351] width 931 height 8
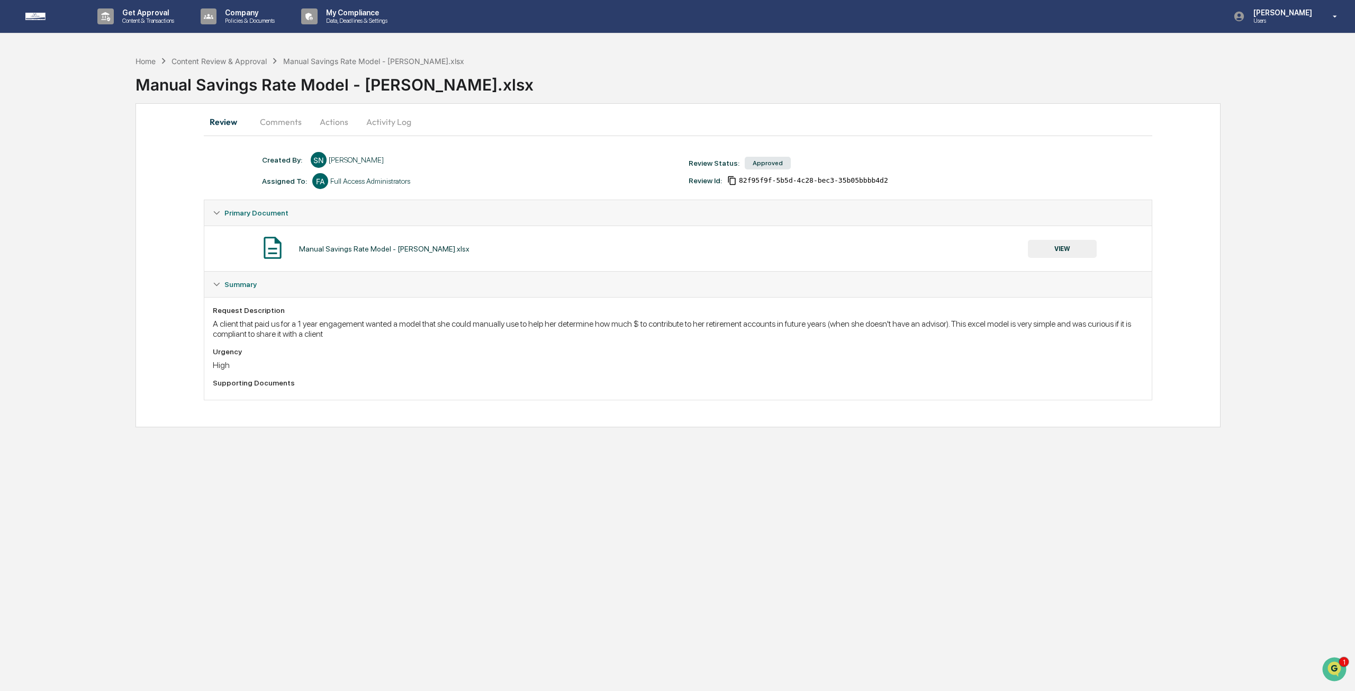
click at [1066, 249] on button "VIEW" at bounding box center [1062, 249] width 69 height 18
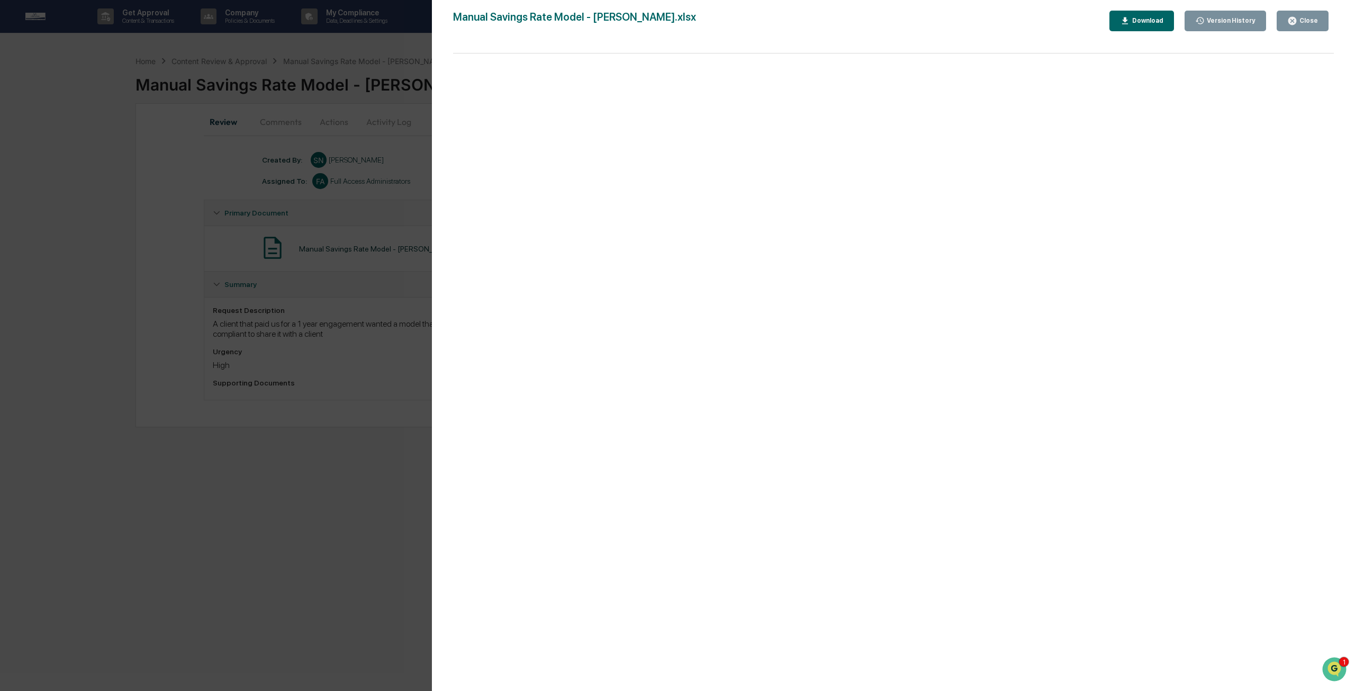
click at [366, 450] on div "Version History 08/20/2025, 06:50 PM Stephen Nguyen Manual Savings Rate Model -…" at bounding box center [677, 345] width 1355 height 691
